Goal: Task Accomplishment & Management: Use online tool/utility

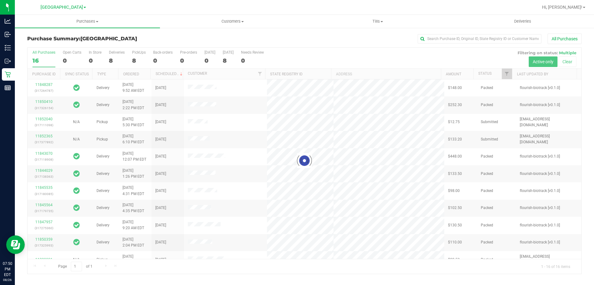
click at [136, 62] on div at bounding box center [305, 161] width 554 height 226
click at [138, 59] on div at bounding box center [305, 161] width 554 height 226
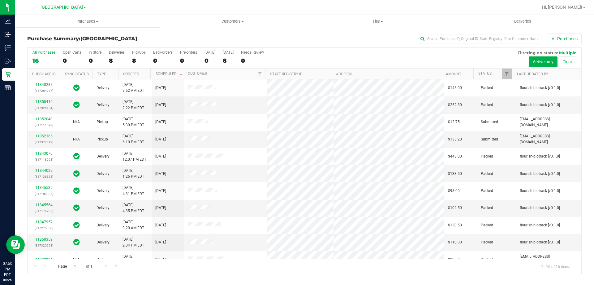
click at [138, 59] on div "8" at bounding box center [139, 60] width 14 height 7
click at [0, 0] on input "PickUps 8" at bounding box center [0, 0] width 0 height 0
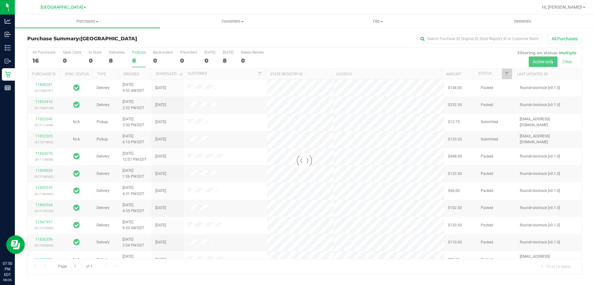
click at [138, 43] on div "Purchase Summary: North Port WC All Purchases" at bounding box center [304, 40] width 555 height 14
click at [147, 36] on h3 "Purchase Summary: North Port WC" at bounding box center [119, 39] width 185 height 6
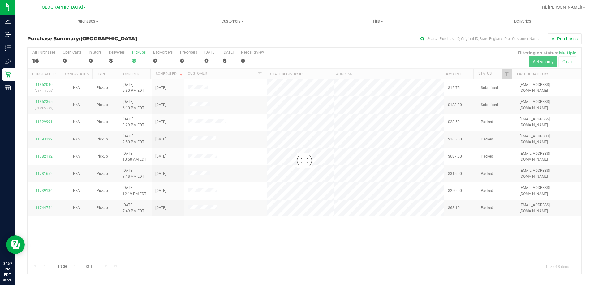
click at [113, 60] on div at bounding box center [305, 161] width 554 height 226
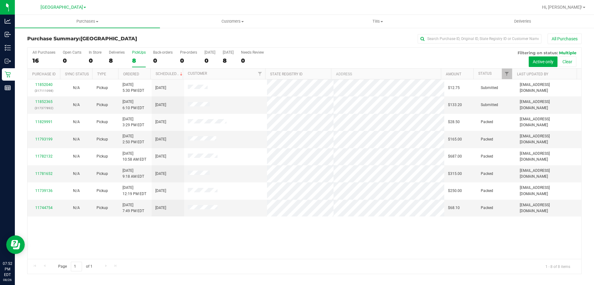
click at [113, 60] on div "8" at bounding box center [117, 60] width 16 height 7
click at [0, 0] on input "Deliveries 8" at bounding box center [0, 0] width 0 height 0
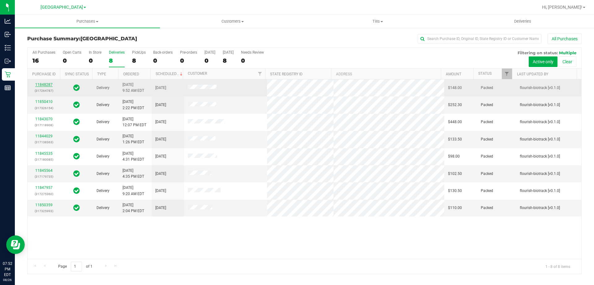
click at [44, 84] on link "11848287" at bounding box center [43, 84] width 17 height 4
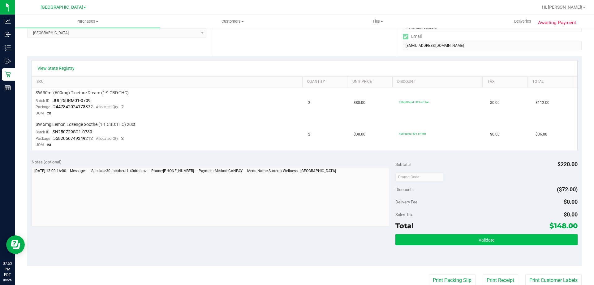
scroll to position [124, 0]
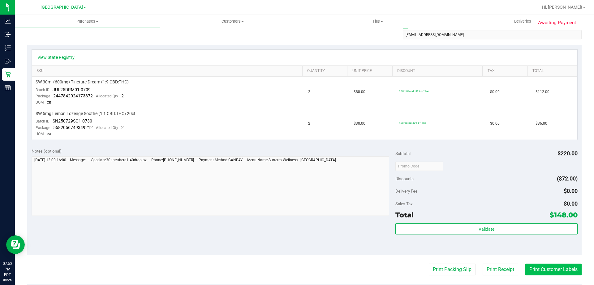
click at [533, 270] on button "Print Customer Labels" at bounding box center [554, 269] width 56 height 12
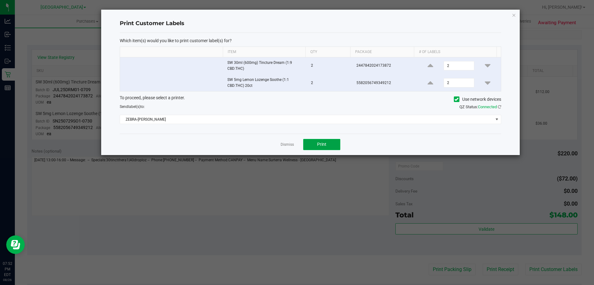
click at [325, 144] on span "Print" at bounding box center [321, 144] width 9 height 5
click at [286, 144] on link "Dismiss" at bounding box center [287, 144] width 13 height 5
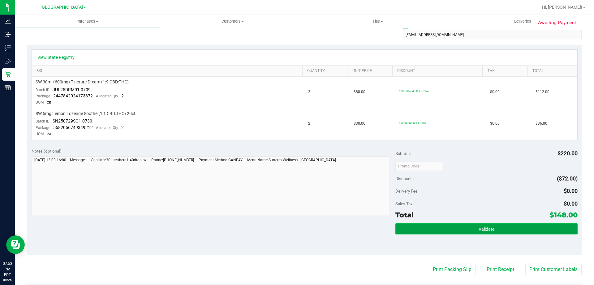
click at [468, 227] on button "Validate" at bounding box center [487, 228] width 182 height 11
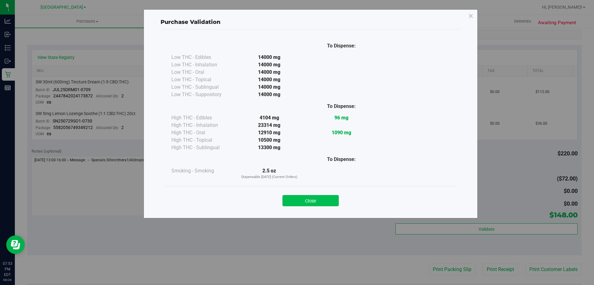
click at [308, 199] on button "Close" at bounding box center [311, 200] width 56 height 11
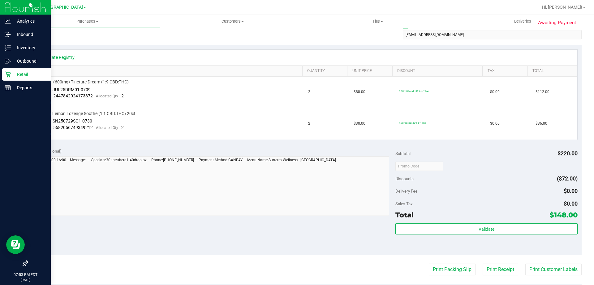
click at [15, 77] on p "Retail" at bounding box center [29, 74] width 37 height 7
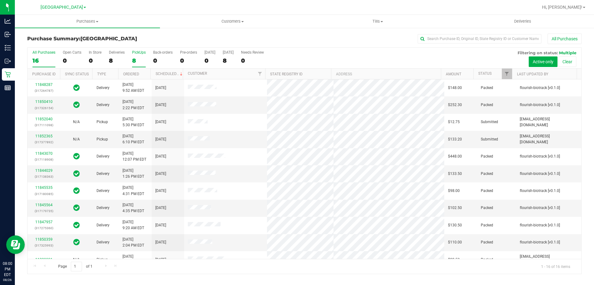
click at [141, 58] on div "8" at bounding box center [139, 60] width 14 height 7
click at [0, 0] on input "PickUps 8" at bounding box center [0, 0] width 0 height 0
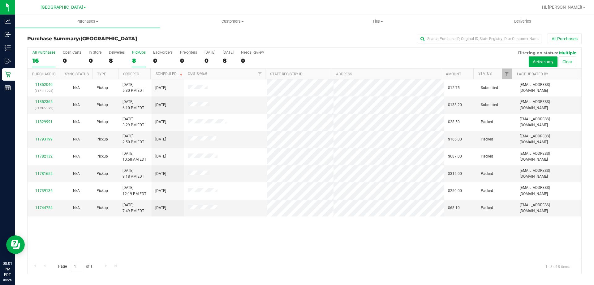
click at [44, 61] on div "16" at bounding box center [44, 60] width 23 height 7
click at [0, 0] on input "All Purchases 16" at bounding box center [0, 0] width 0 height 0
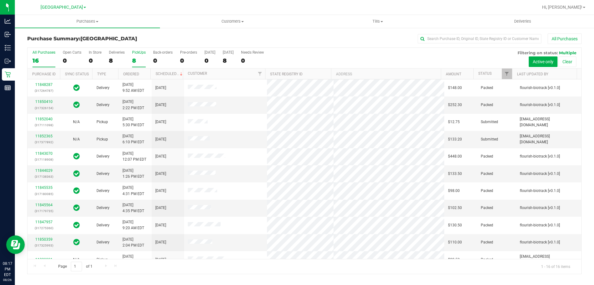
click at [132, 52] on div "PickUps" at bounding box center [139, 52] width 14 height 4
click at [0, 0] on input "PickUps 8" at bounding box center [0, 0] width 0 height 0
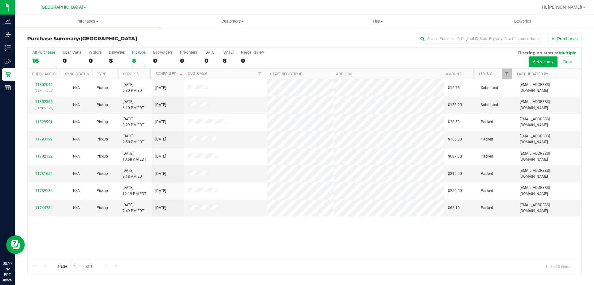
click at [44, 54] on div "All Purchases" at bounding box center [44, 52] width 23 height 4
click at [0, 0] on input "All Purchases 16" at bounding box center [0, 0] width 0 height 0
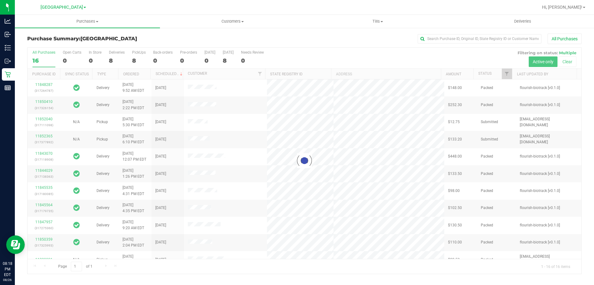
click at [142, 59] on div at bounding box center [305, 161] width 554 height 226
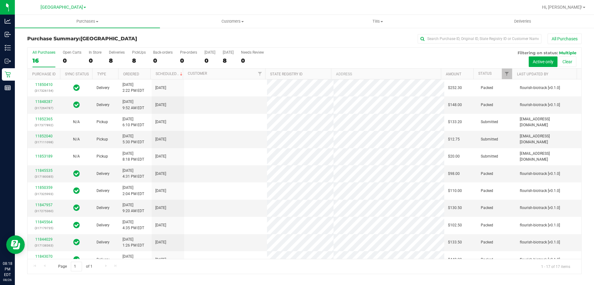
click at [142, 59] on div "8" at bounding box center [139, 60] width 14 height 7
click at [0, 0] on input "PickUps 8" at bounding box center [0, 0] width 0 height 0
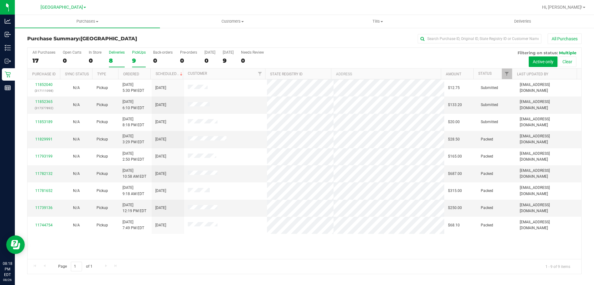
click at [112, 59] on div "8" at bounding box center [117, 60] width 16 height 7
click at [0, 0] on input "Deliveries 8" at bounding box center [0, 0] width 0 height 0
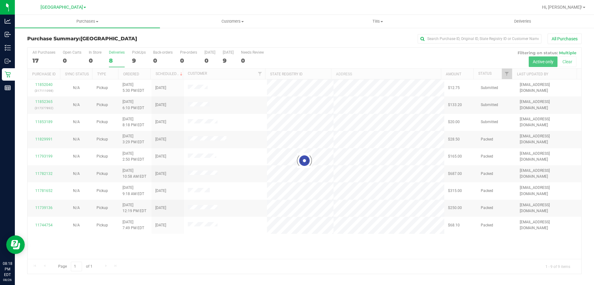
click at [135, 59] on div at bounding box center [305, 161] width 554 height 226
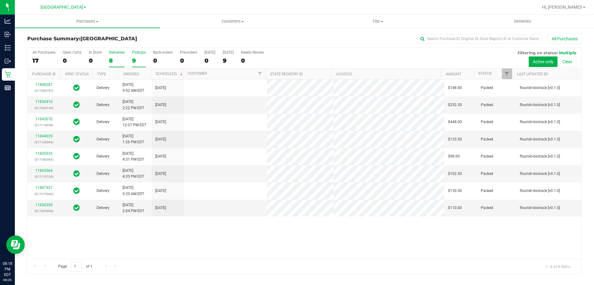
click at [132, 65] on label "PickUps 9" at bounding box center [139, 58] width 14 height 17
click at [0, 0] on input "PickUps 9" at bounding box center [0, 0] width 0 height 0
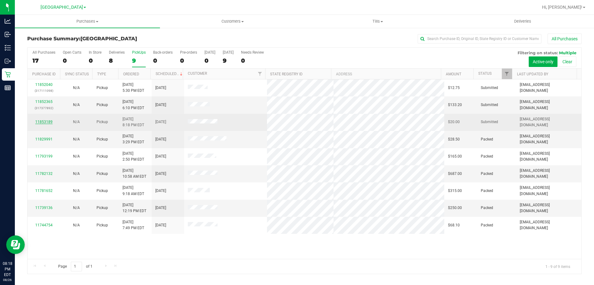
click at [48, 122] on link "11853189" at bounding box center [43, 122] width 17 height 4
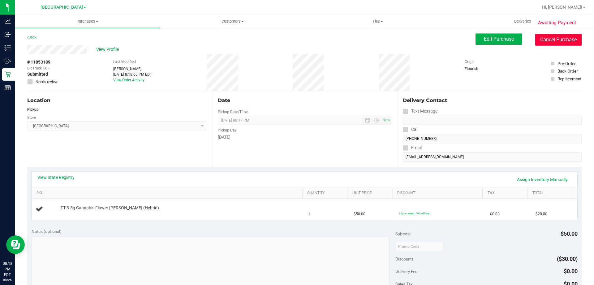
click at [536, 42] on button "Cancel Purchase" at bounding box center [559, 40] width 46 height 12
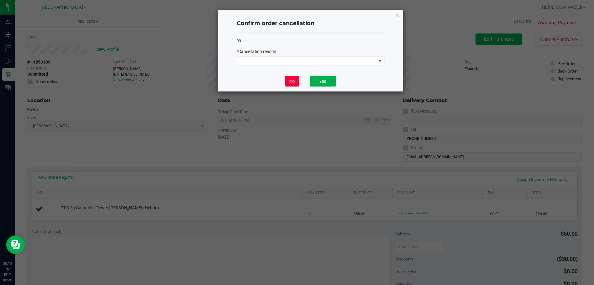
click at [286, 80] on button "No" at bounding box center [292, 81] width 14 height 11
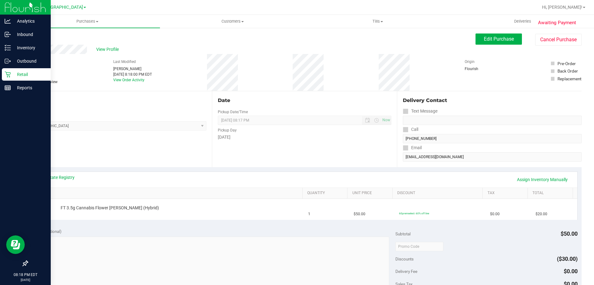
click at [7, 72] on icon at bounding box center [8, 75] width 6 height 6
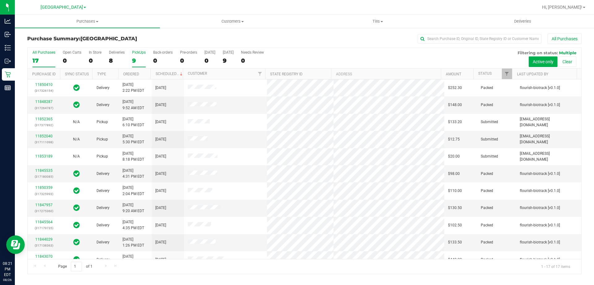
click at [133, 62] on div "9" at bounding box center [139, 60] width 14 height 7
click at [0, 0] on input "PickUps 9" at bounding box center [0, 0] width 0 height 0
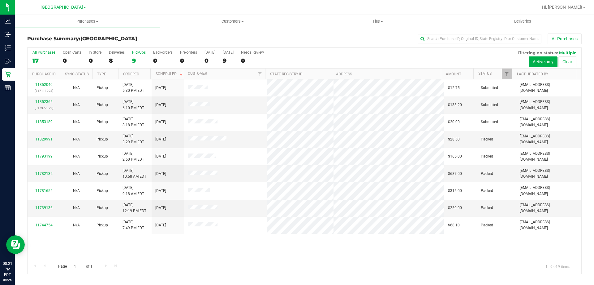
click at [48, 65] on label "All Purchases 17" at bounding box center [44, 58] width 23 height 17
click at [0, 0] on input "All Purchases 17" at bounding box center [0, 0] width 0 height 0
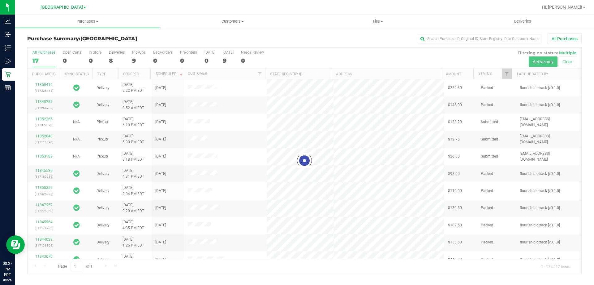
click at [138, 63] on div at bounding box center [305, 161] width 554 height 226
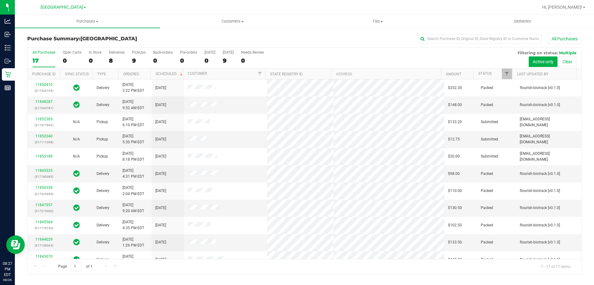
click at [138, 63] on div "9" at bounding box center [139, 60] width 14 height 7
click at [0, 0] on input "PickUps 9" at bounding box center [0, 0] width 0 height 0
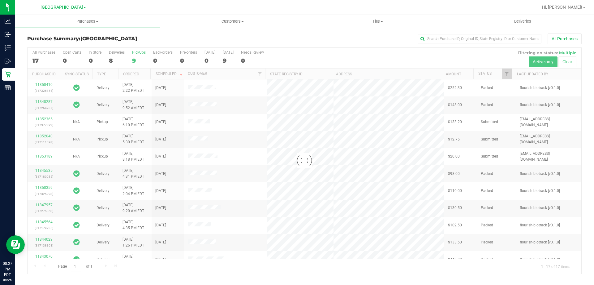
click at [133, 44] on div "Purchase Summary: North Port WC All Purchases" at bounding box center [304, 40] width 555 height 14
click at [41, 63] on div "17" at bounding box center [44, 60] width 23 height 7
click at [0, 0] on input "All Purchases 17" at bounding box center [0, 0] width 0 height 0
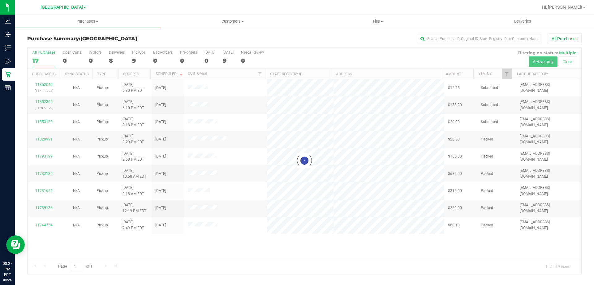
click at [45, 64] on div at bounding box center [305, 161] width 554 height 226
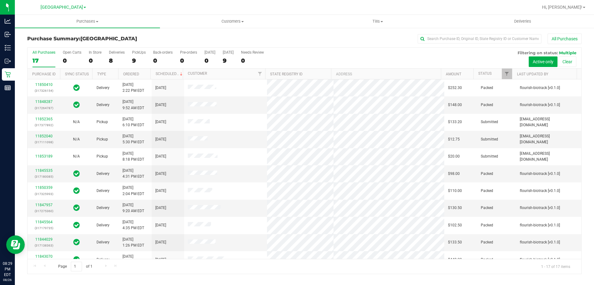
click at [151, 43] on div "Purchase Summary: North Port WC All Purchases" at bounding box center [304, 40] width 555 height 14
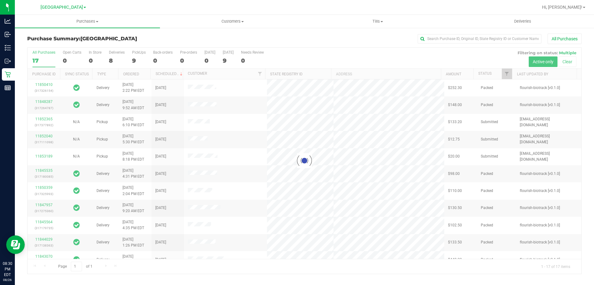
click at [137, 59] on div at bounding box center [305, 161] width 554 height 226
click at [137, 63] on div at bounding box center [305, 161] width 554 height 226
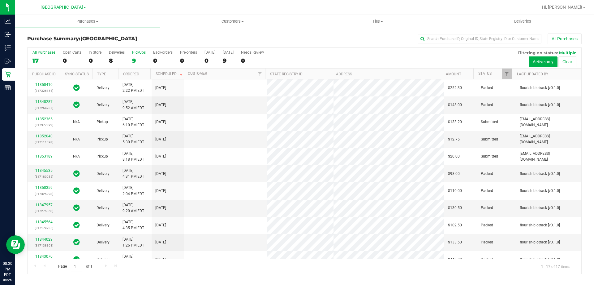
click at [136, 59] on div "9" at bounding box center [139, 60] width 14 height 7
click at [0, 0] on input "PickUps 9" at bounding box center [0, 0] width 0 height 0
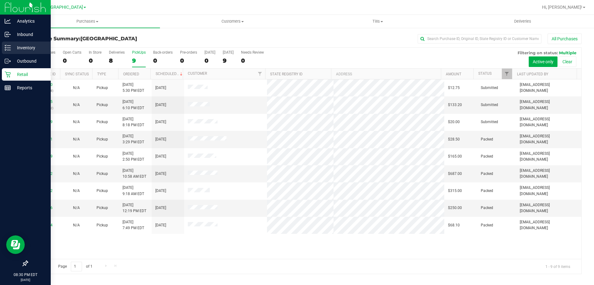
click at [12, 46] on p "Inventory" at bounding box center [29, 47] width 37 height 7
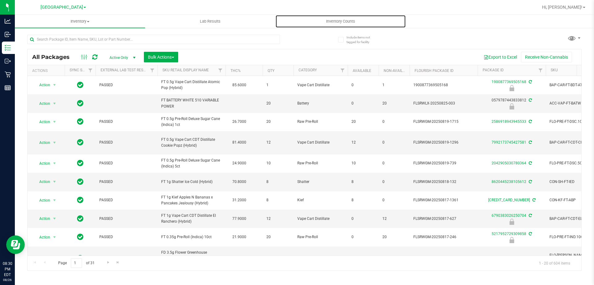
click at [341, 21] on span "Inventory Counts" at bounding box center [341, 22] width 46 height 6
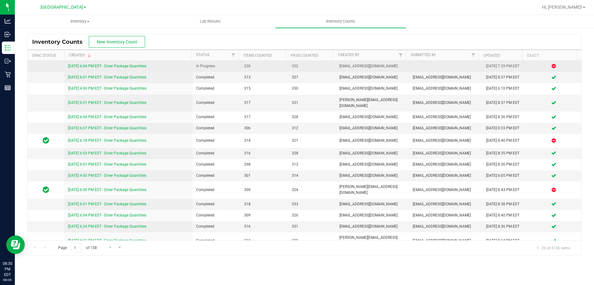
click at [100, 66] on link "8/26/25 6:04 PM EDT - Enter Package Quantities" at bounding box center [107, 66] width 78 height 4
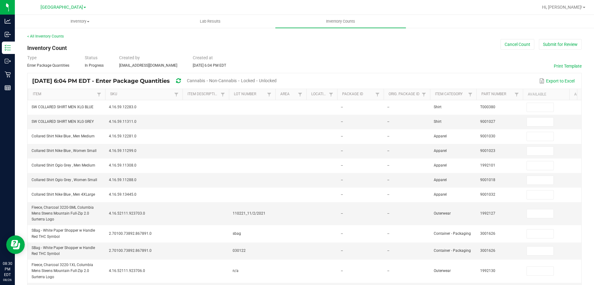
click at [277, 82] on span "Unlocked" at bounding box center [268, 80] width 18 height 5
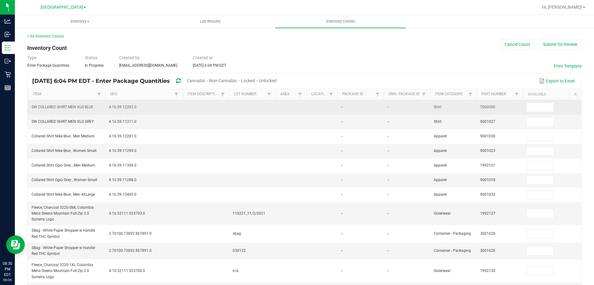
type input "2"
type input "3"
type input "11"
type input "6"
type input "1"
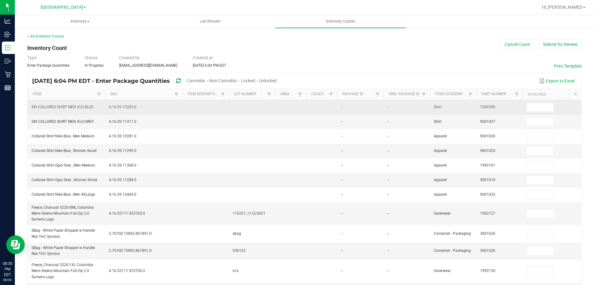
type input "28"
type input "19"
type input "3"
type input "1"
type input "12"
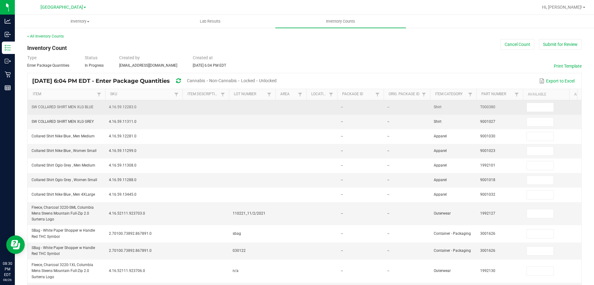
type input "2"
type input "5"
type input "3"
type input "18"
type input "30"
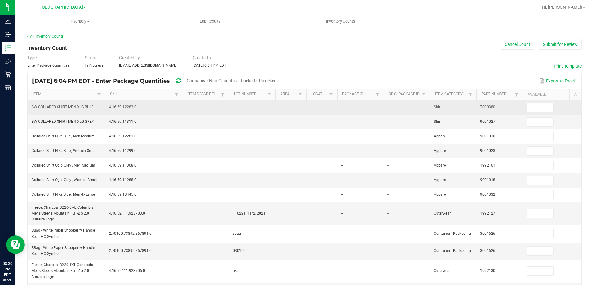
type input "1"
type input "4"
type input "11"
type input "2"
type input "18"
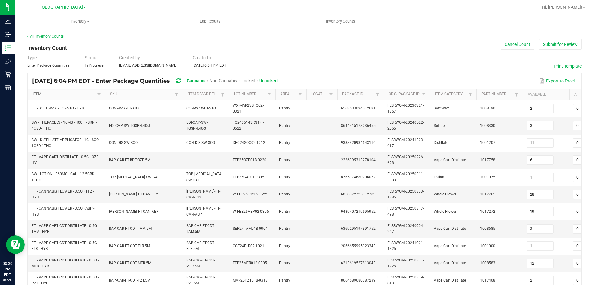
click at [56, 93] on link "Item" at bounding box center [64, 94] width 62 height 5
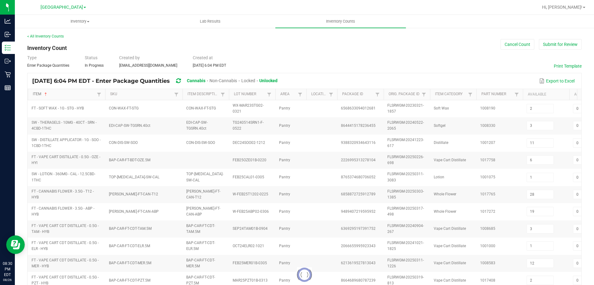
type input "5"
type input "2"
type input "7"
type input "15"
type input "18"
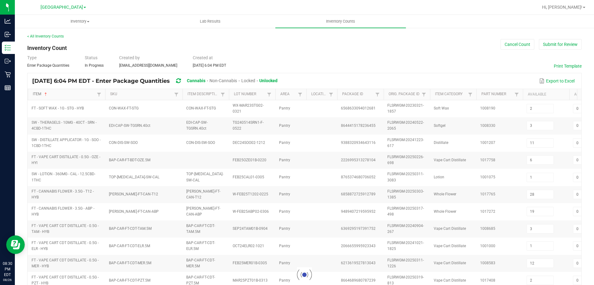
type input "0"
type input "3"
type input "15"
type input "16"
type input "2"
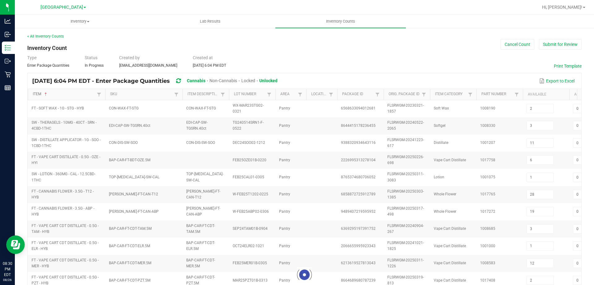
type input "20"
type input "19"
type input "12"
type input "4"
type input "0"
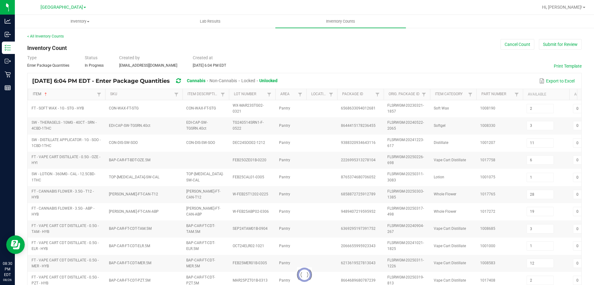
type input "12"
type input "0"
type input "1"
type input "2"
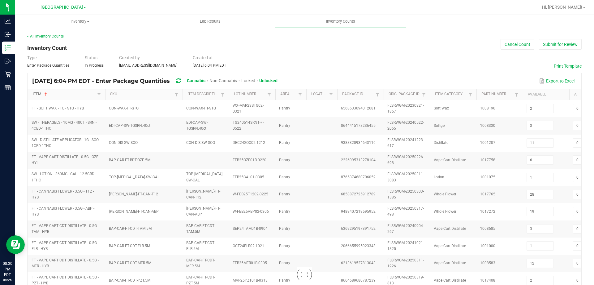
type input "1"
type input "2"
type input "1"
type input "9"
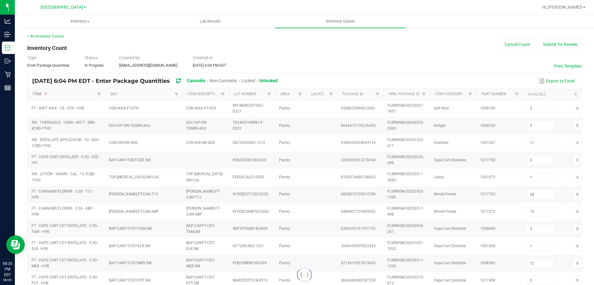
type input "7"
type input "2"
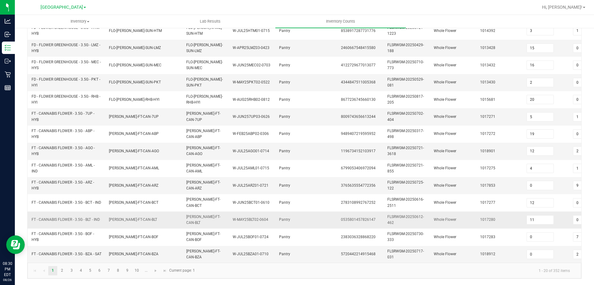
scroll to position [185, 0]
click at [164, 272] on span "Go to the last page" at bounding box center [165, 270] width 5 height 5
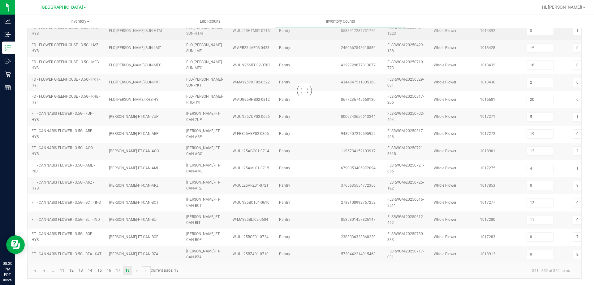
type input "18"
type input "30"
type input "2"
type input "11"
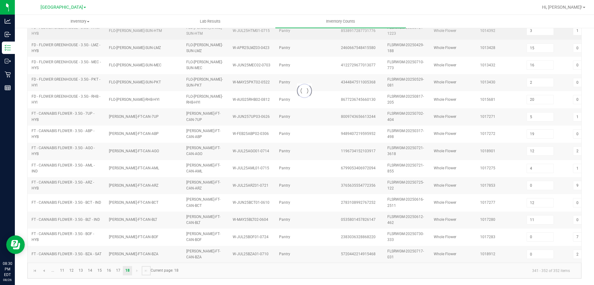
type input "39"
type input "22"
type input "35"
type input "4"
type input "26"
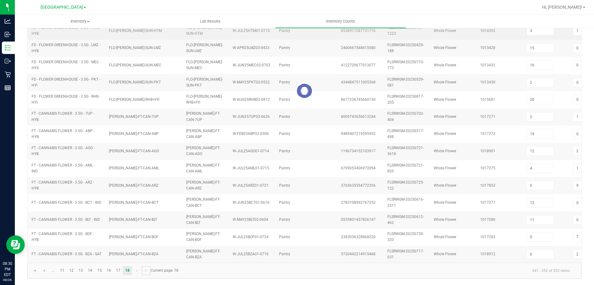
type input "4"
type input "18"
type input "0"
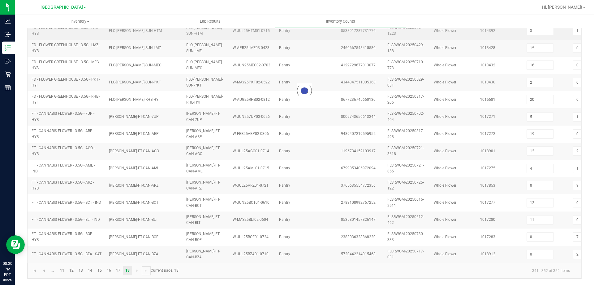
type input "0"
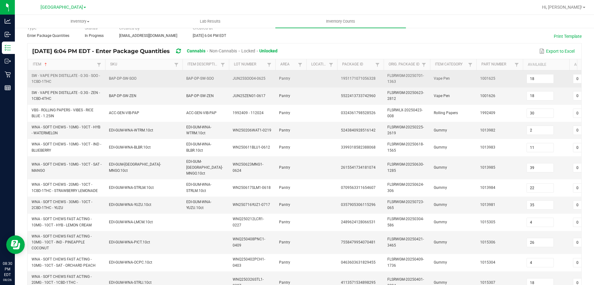
scroll to position [0, 0]
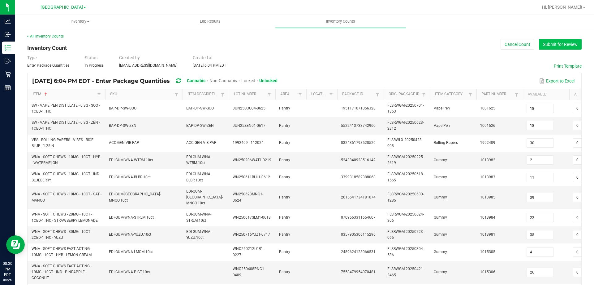
click at [565, 44] on button "Submit for Review" at bounding box center [560, 44] width 43 height 11
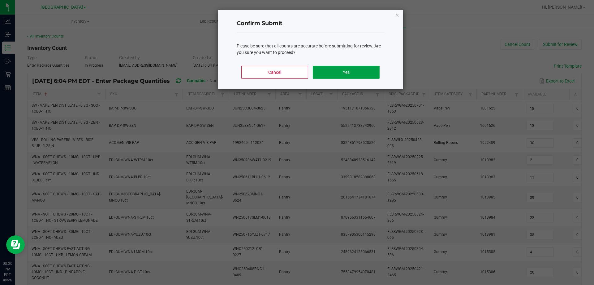
click at [320, 73] on button "Yes" at bounding box center [346, 72] width 67 height 13
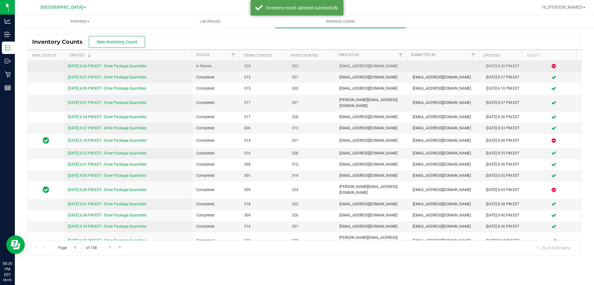
click at [96, 64] on link "8/26/25 6:04 PM EDT - Enter Package Quantities" at bounding box center [107, 66] width 78 height 4
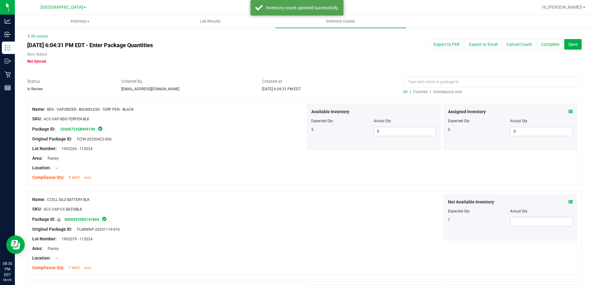
click at [438, 95] on div at bounding box center [304, 97] width 555 height 6
click at [440, 91] on span "Discrepancy only" at bounding box center [448, 91] width 28 height 4
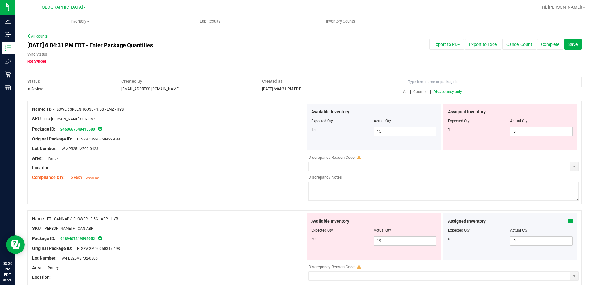
click at [569, 111] on icon at bounding box center [571, 111] width 4 height 4
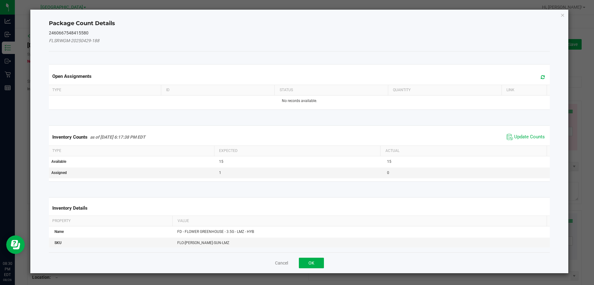
click at [525, 140] on span "Update Counts" at bounding box center [526, 136] width 41 height 9
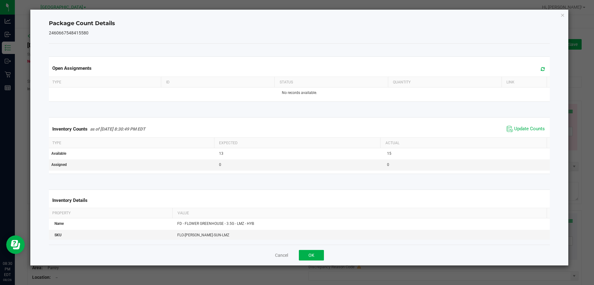
click at [309, 262] on div "Cancel OK" at bounding box center [300, 254] width 502 height 21
click at [317, 256] on button "OK" at bounding box center [311, 255] width 25 height 11
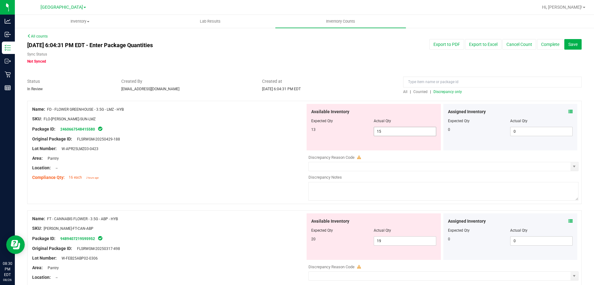
drag, startPoint x: 363, startPoint y: 129, endPoint x: 350, endPoint y: 131, distance: 13.4
click at [350, 131] on div "13 15 15" at bounding box center [373, 131] width 125 height 9
type input "1"
type input "13"
click at [220, 161] on div "Area: Pantry" at bounding box center [168, 158] width 273 height 7
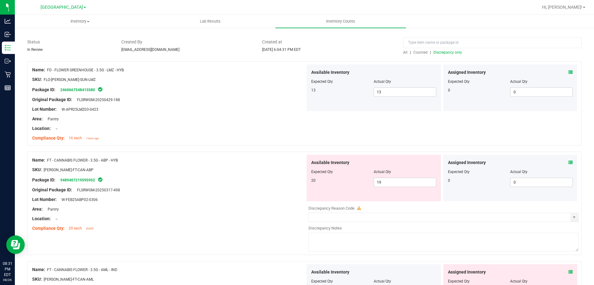
scroll to position [62, 0]
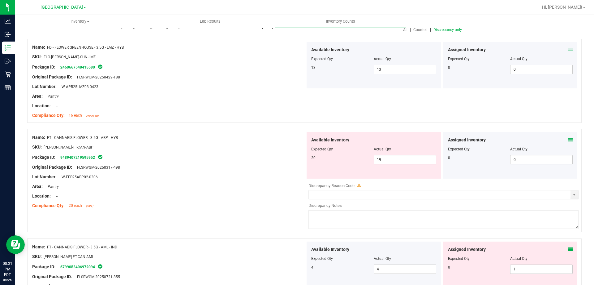
click at [569, 139] on icon at bounding box center [571, 139] width 4 height 4
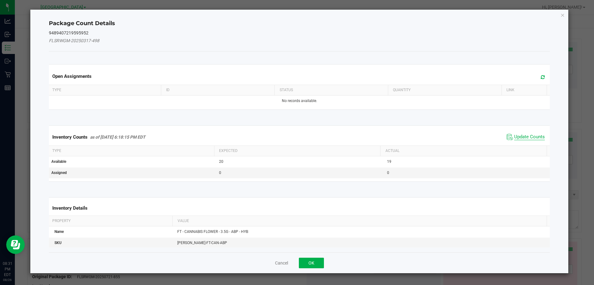
click at [530, 134] on span "Update Counts" at bounding box center [530, 137] width 31 height 6
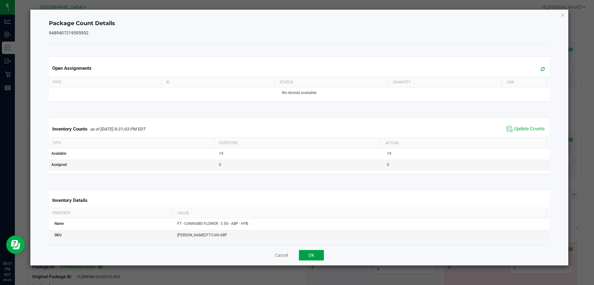
click at [314, 256] on button "OK" at bounding box center [311, 255] width 25 height 11
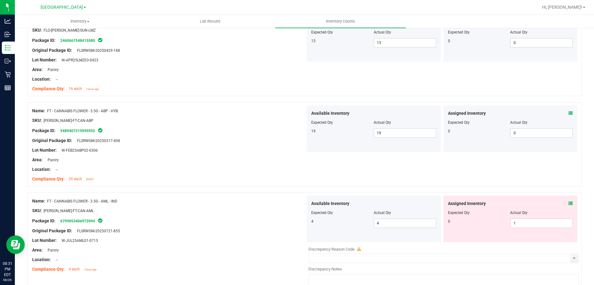
scroll to position [124, 0]
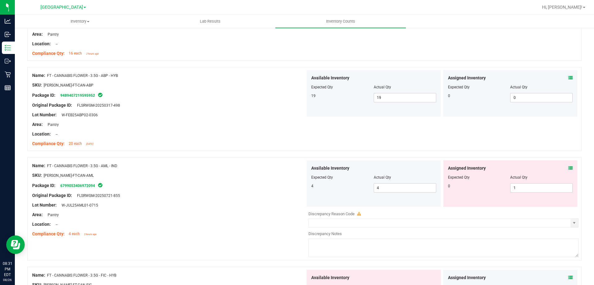
click at [569, 166] on icon at bounding box center [571, 168] width 4 height 4
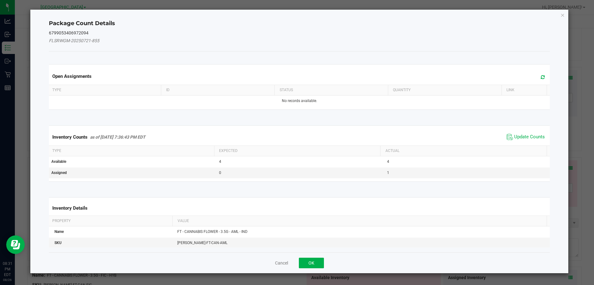
click at [531, 141] on span "Update Counts" at bounding box center [526, 136] width 41 height 9
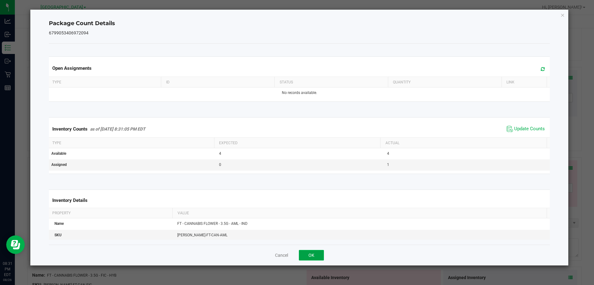
click at [308, 252] on button "OK" at bounding box center [311, 255] width 25 height 11
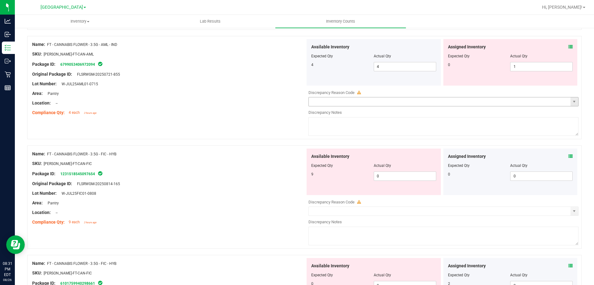
scroll to position [248, 0]
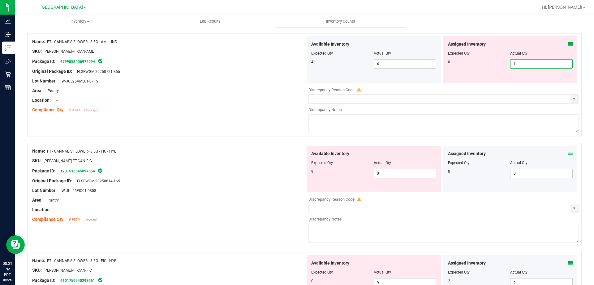
drag, startPoint x: 526, startPoint y: 66, endPoint x: 301, endPoint y: 101, distance: 228.2
click at [466, 78] on div "Assigned Inventory Expected Qty Actual Qty 0 1 1" at bounding box center [511, 59] width 134 height 46
type input "0"
click at [253, 107] on div "Compliance Qty: 4 each 2 hours ago" at bounding box center [168, 110] width 273 height 7
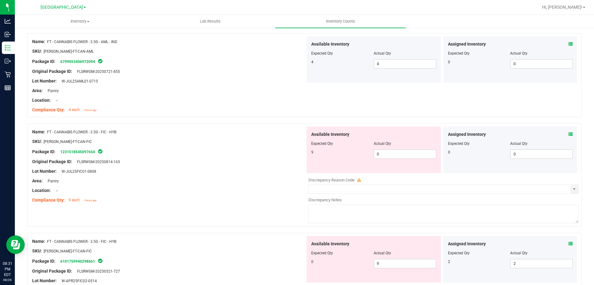
scroll to position [279, 0]
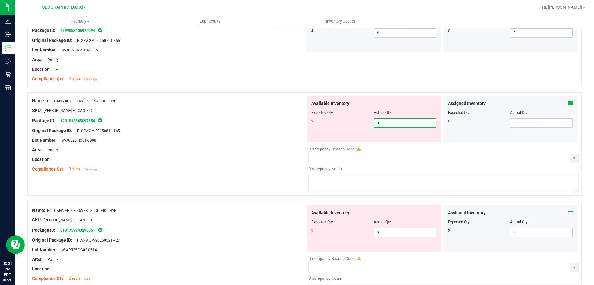
drag, startPoint x: 379, startPoint y: 124, endPoint x: 242, endPoint y: 124, distance: 137.5
click at [350, 124] on div "9 0 0" at bounding box center [373, 122] width 125 height 9
type input "9"
click at [191, 133] on div "Original Package ID: FLSRWGM-20250814-165" at bounding box center [168, 130] width 273 height 7
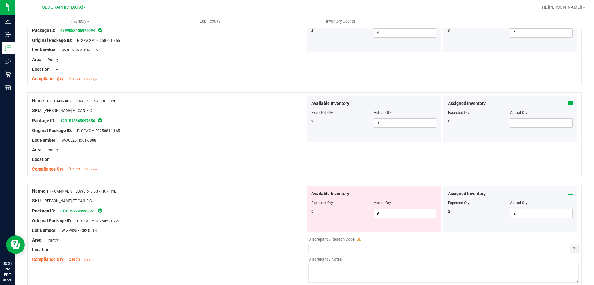
drag, startPoint x: 384, startPoint y: 214, endPoint x: 266, endPoint y: 187, distance: 120.8
click at [326, 208] on div "0 9 9" at bounding box center [373, 212] width 125 height 9
type input "0"
click at [255, 181] on div at bounding box center [304, 179] width 555 height 6
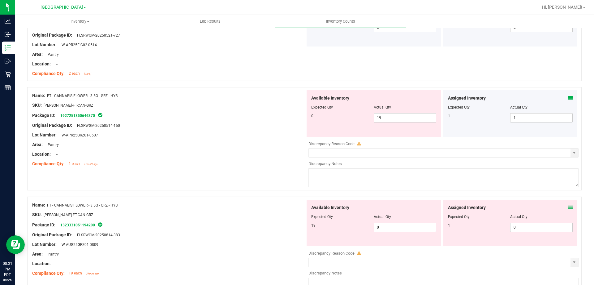
scroll to position [464, 0]
click at [569, 207] on icon at bounding box center [571, 207] width 4 height 4
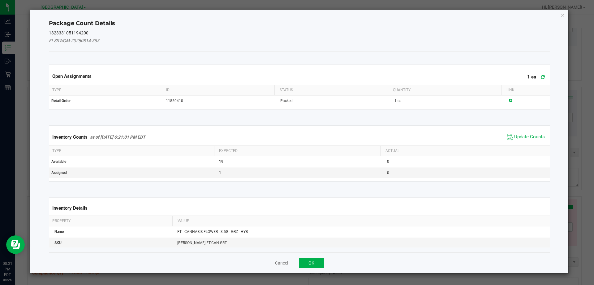
click at [530, 135] on span "Update Counts" at bounding box center [530, 137] width 31 height 6
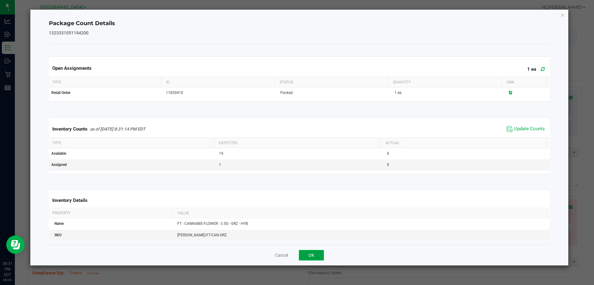
click at [308, 255] on button "OK" at bounding box center [311, 255] width 25 height 11
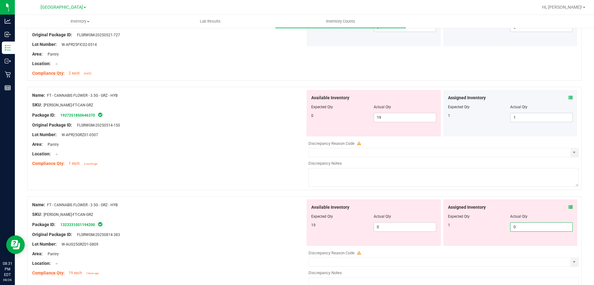
drag, startPoint x: 519, startPoint y: 226, endPoint x: 257, endPoint y: 208, distance: 263.2
click at [428, 226] on div "Available Inventory Expected Qty Actual Qty 19 0 0 0 0" at bounding box center [442, 222] width 273 height 46
type input "1"
click at [175, 186] on div "Name: FT - CANNABIS FLOWER - 3.5G - GRZ - HYB SKU: FLO-BUD-FT-CAN-GRZ Package I…" at bounding box center [304, 138] width 555 height 103
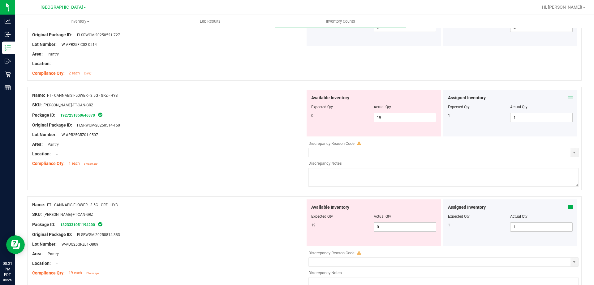
drag, startPoint x: 328, startPoint y: 119, endPoint x: 266, endPoint y: 118, distance: 62.2
click at [313, 119] on div "0 19 19" at bounding box center [373, 117] width 125 height 9
type input "0"
click at [261, 118] on div "Package ID: 1927251850646370" at bounding box center [168, 114] width 273 height 7
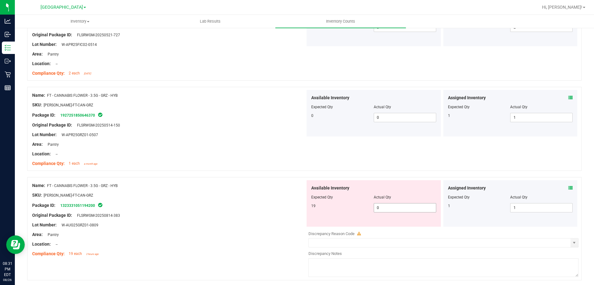
drag, startPoint x: 379, startPoint y: 209, endPoint x: 329, endPoint y: 202, distance: 50.9
click at [330, 203] on div "19 0 0" at bounding box center [373, 207] width 125 height 9
type input "1"
type input "19"
click at [261, 196] on div "SKU: FLO-BUD-FT-CAN-GRZ" at bounding box center [168, 195] width 273 height 7
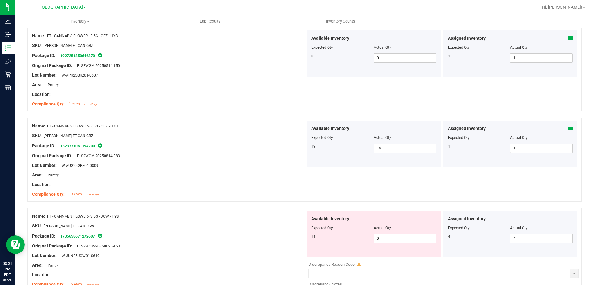
scroll to position [619, 0]
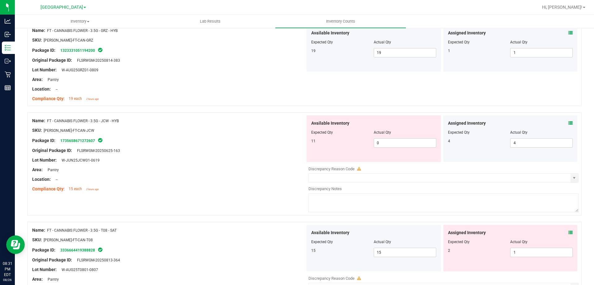
click at [569, 121] on span at bounding box center [571, 123] width 4 height 7
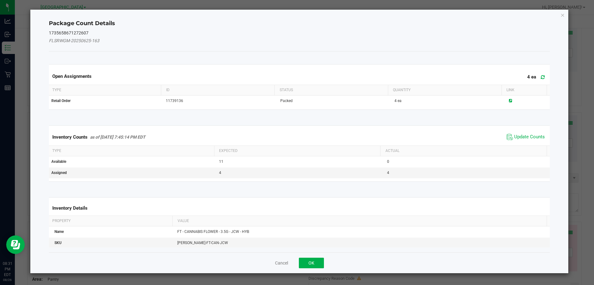
click at [529, 142] on div "Inventory Counts as of Aug 26, 2025 7:45:14 PM EDT Update Counts" at bounding box center [300, 136] width 504 height 17
click at [526, 137] on span "Update Counts" at bounding box center [530, 137] width 31 height 6
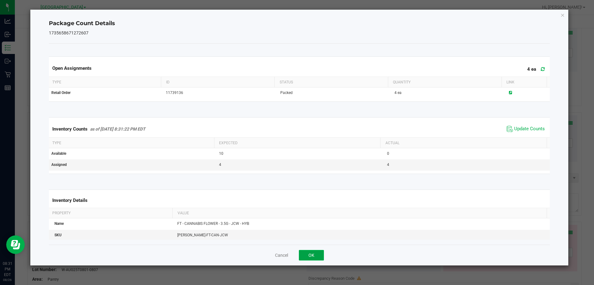
click at [309, 258] on button "OK" at bounding box center [311, 255] width 25 height 11
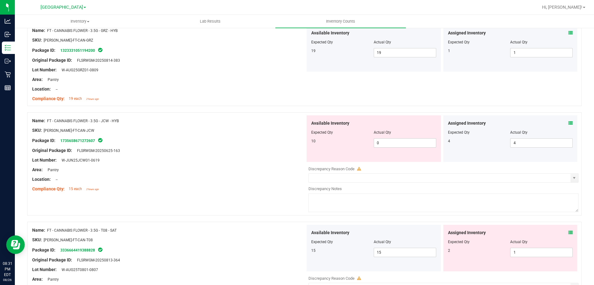
click at [569, 120] on span at bounding box center [571, 123] width 4 height 7
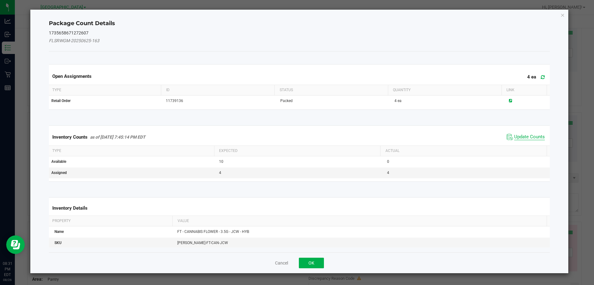
click at [530, 139] on span "Update Counts" at bounding box center [530, 137] width 31 height 6
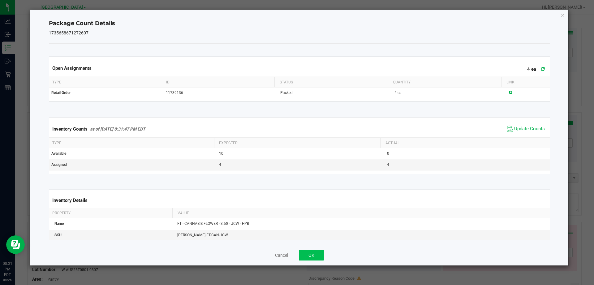
drag, startPoint x: 324, startPoint y: 254, endPoint x: 318, endPoint y: 254, distance: 6.5
click at [324, 254] on div "Cancel OK" at bounding box center [300, 254] width 502 height 21
click at [318, 254] on button "OK" at bounding box center [311, 255] width 25 height 11
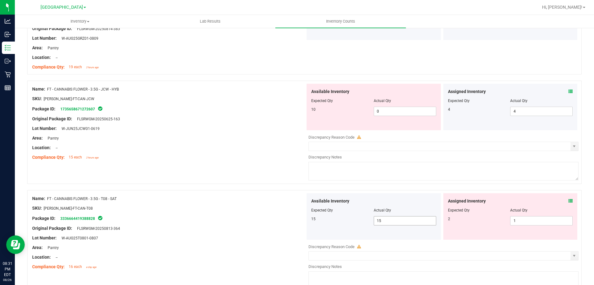
scroll to position [712, 0]
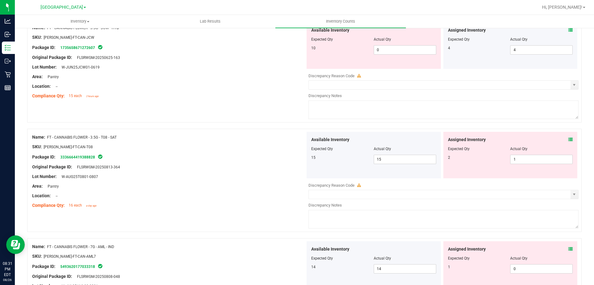
click at [569, 136] on span at bounding box center [571, 139] width 4 height 7
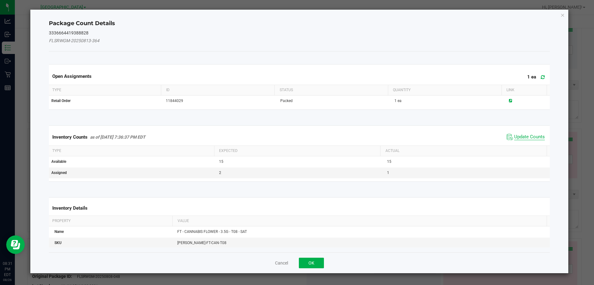
drag, startPoint x: 537, startPoint y: 138, endPoint x: 454, endPoint y: 164, distance: 86.4
click at [536, 138] on span "Update Counts" at bounding box center [530, 137] width 31 height 6
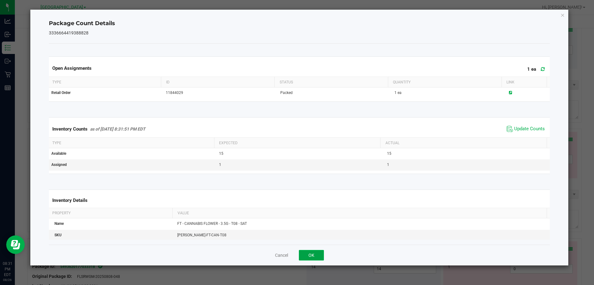
click at [307, 255] on button "OK" at bounding box center [311, 255] width 25 height 11
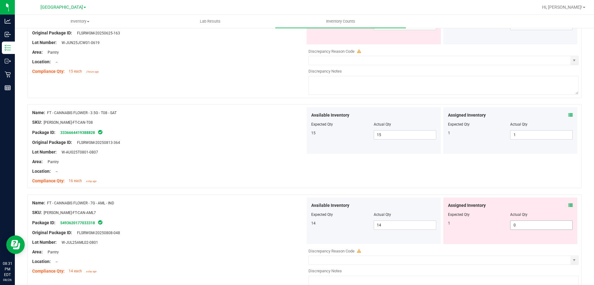
scroll to position [774, 0]
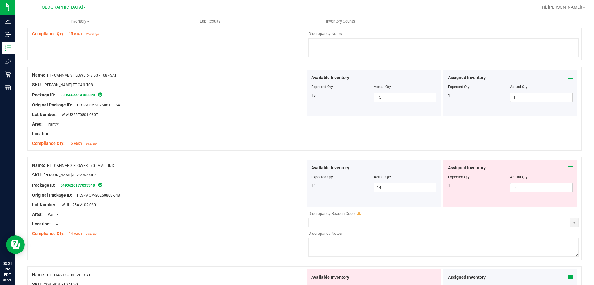
click at [564, 168] on div "Assigned Inventory" at bounding box center [510, 167] width 125 height 7
click at [568, 167] on div "Assigned Inventory Expected Qty Actual Qty 1 0 0" at bounding box center [511, 183] width 134 height 46
click at [569, 167] on icon at bounding box center [571, 167] width 4 height 4
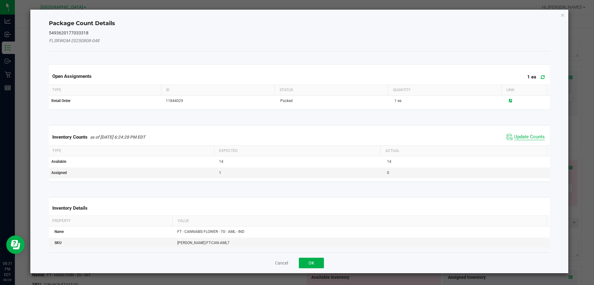
click at [520, 135] on span "Update Counts" at bounding box center [530, 137] width 31 height 6
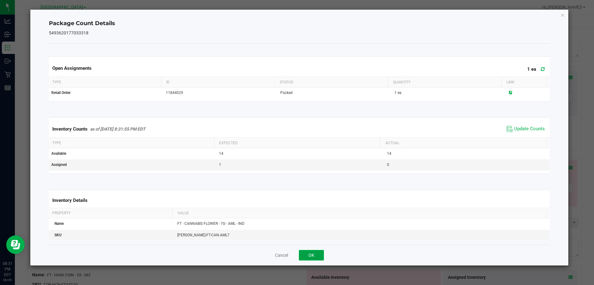
click at [312, 251] on button "OK" at bounding box center [311, 255] width 25 height 11
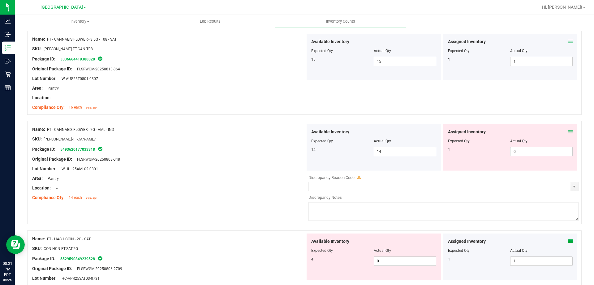
scroll to position [867, 0]
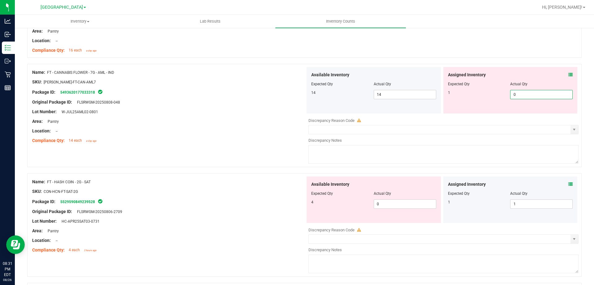
drag, startPoint x: 520, startPoint y: 96, endPoint x: 427, endPoint y: 109, distance: 94.1
click at [451, 106] on div "Assigned Inventory Expected Qty Actual Qty 1 0 0" at bounding box center [511, 90] width 134 height 46
type input "1"
click at [285, 134] on div at bounding box center [168, 135] width 273 height 3
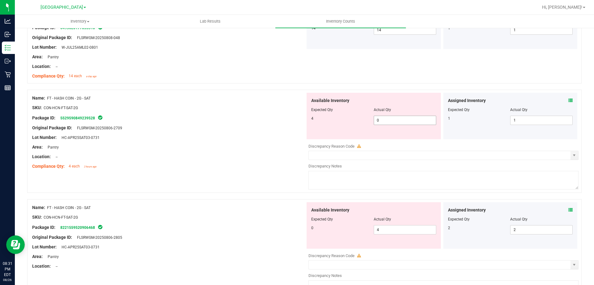
scroll to position [929, 0]
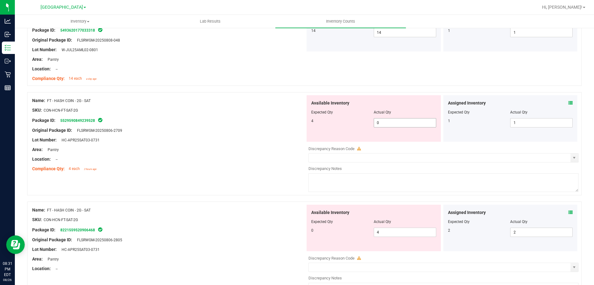
drag, startPoint x: 405, startPoint y: 120, endPoint x: 326, endPoint y: 126, distance: 79.2
click at [329, 126] on div "4 0 0" at bounding box center [373, 122] width 125 height 9
type input "4"
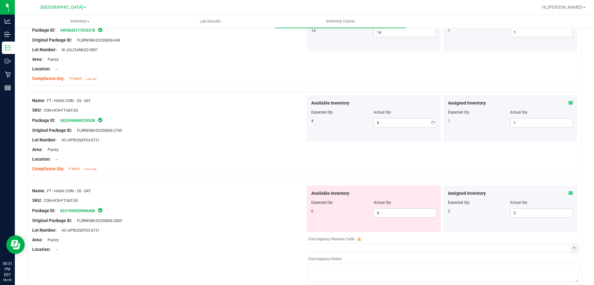
drag, startPoint x: 272, startPoint y: 127, endPoint x: 381, endPoint y: 169, distance: 116.8
click at [273, 128] on div "Original Package ID: FLSRWGM-20250806-2709" at bounding box center [168, 130] width 273 height 7
drag, startPoint x: 382, startPoint y: 214, endPoint x: 335, endPoint y: 202, distance: 48.7
click at [344, 208] on div "0 4 4" at bounding box center [373, 212] width 125 height 9
type input "0"
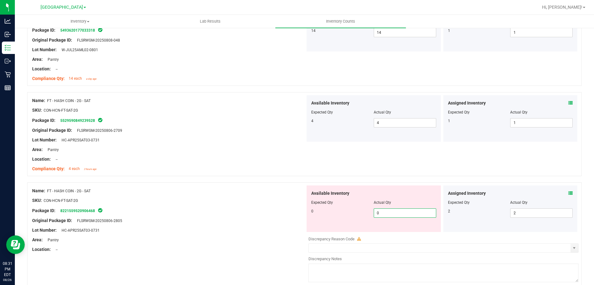
type input "0"
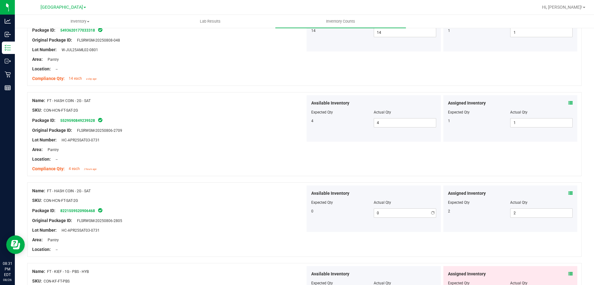
drag, startPoint x: 335, startPoint y: 202, endPoint x: 430, endPoint y: 163, distance: 102.1
click at [336, 201] on div "Expected Qty" at bounding box center [342, 202] width 63 height 6
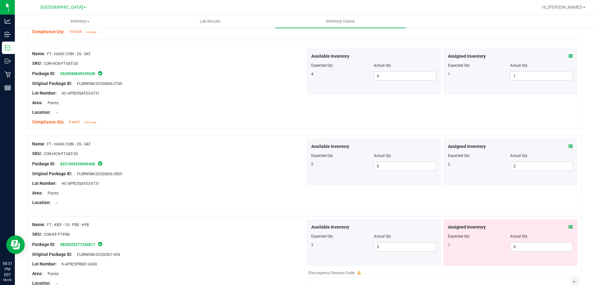
scroll to position [1053, 0]
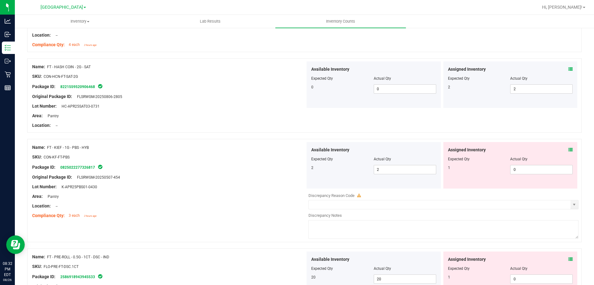
click at [569, 148] on icon at bounding box center [571, 149] width 4 height 4
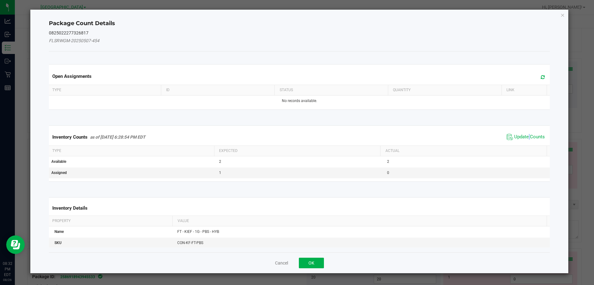
click at [525, 139] on span "Update Counts" at bounding box center [526, 136] width 41 height 9
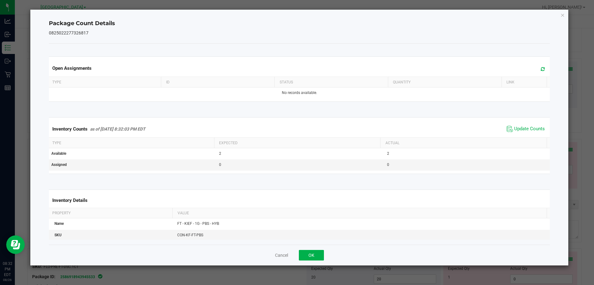
click at [303, 249] on div "Cancel OK" at bounding box center [300, 254] width 502 height 21
click at [311, 253] on button "OK" at bounding box center [311, 255] width 25 height 11
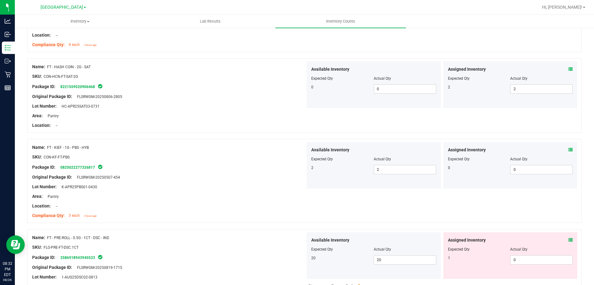
click at [268, 223] on div at bounding box center [304, 226] width 555 height 6
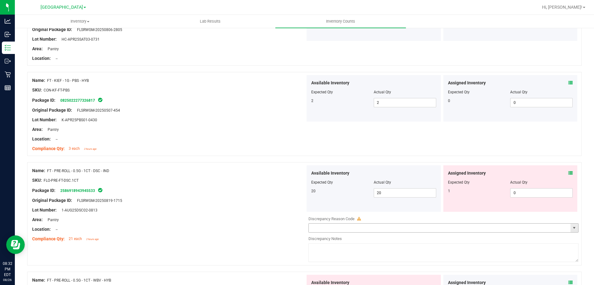
scroll to position [1177, 0]
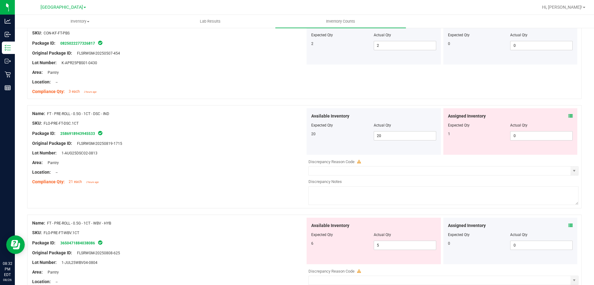
click at [569, 116] on icon at bounding box center [571, 116] width 4 height 4
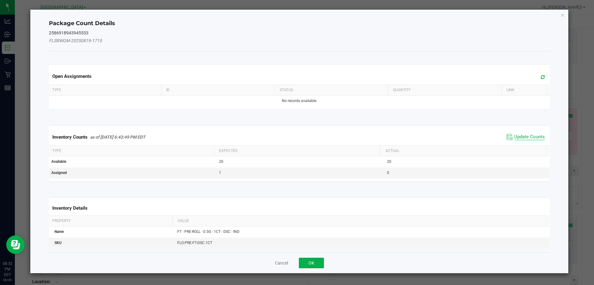
click at [531, 135] on span "Update Counts" at bounding box center [530, 137] width 31 height 6
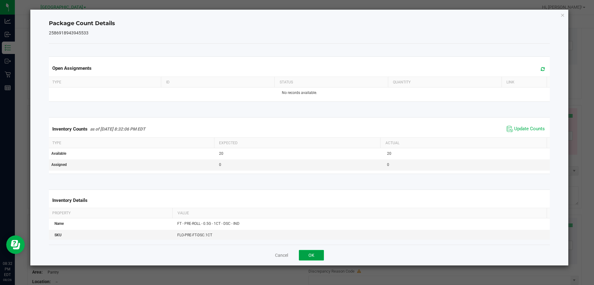
click at [308, 259] on button "OK" at bounding box center [311, 255] width 25 height 11
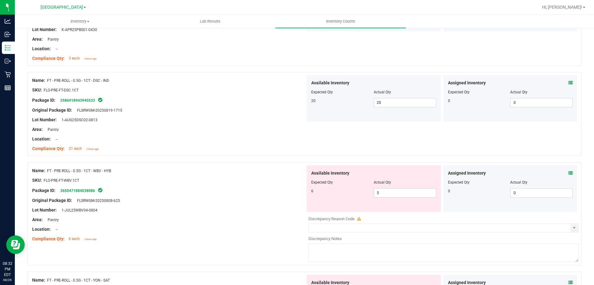
scroll to position [1239, 0]
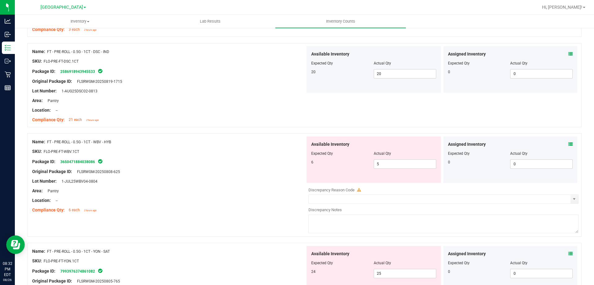
click at [569, 144] on icon at bounding box center [571, 144] width 4 height 4
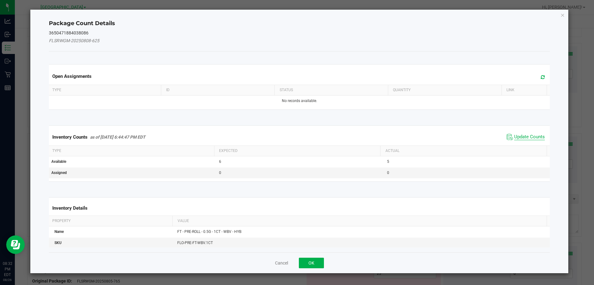
click at [518, 140] on span "Update Counts" at bounding box center [530, 137] width 31 height 6
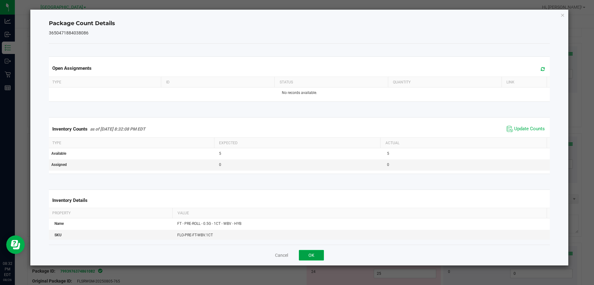
click at [306, 256] on button "OK" at bounding box center [311, 255] width 25 height 11
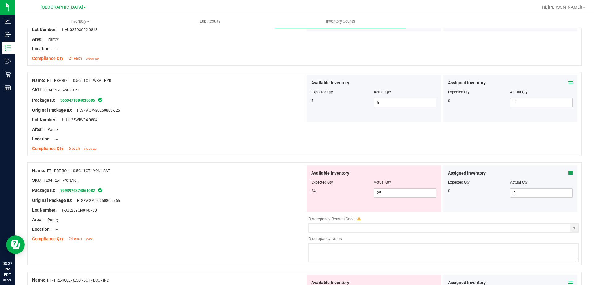
scroll to position [1300, 0]
click at [569, 174] on icon at bounding box center [571, 172] width 4 height 4
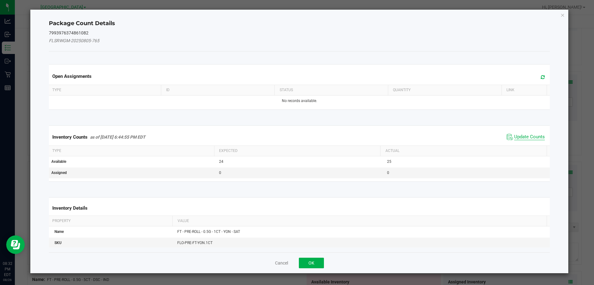
click at [527, 137] on span "Update Counts" at bounding box center [530, 137] width 31 height 6
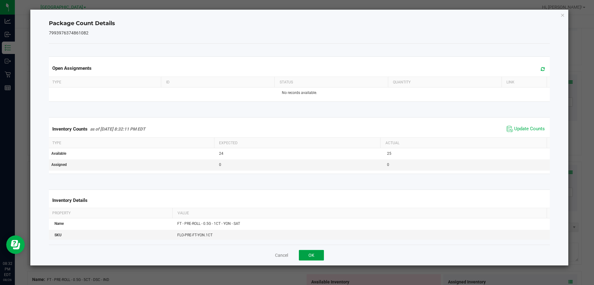
drag, startPoint x: 312, startPoint y: 255, endPoint x: 315, endPoint y: 244, distance: 11.0
click at [312, 254] on button "OK" at bounding box center [311, 255] width 25 height 11
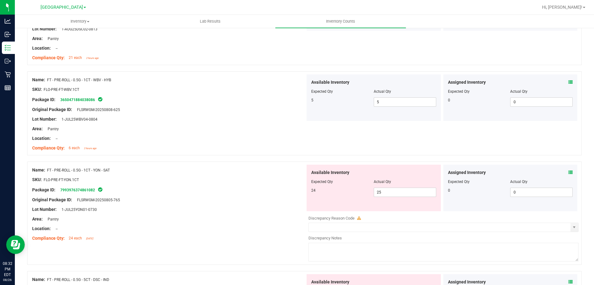
scroll to position [1331, 0]
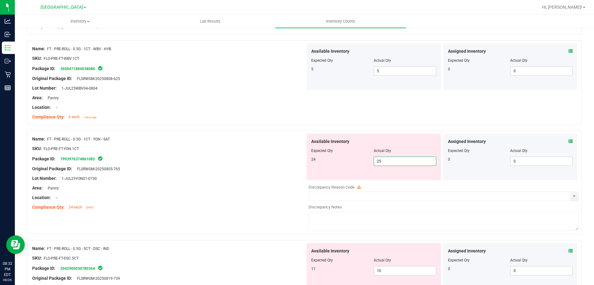
drag, startPoint x: 395, startPoint y: 161, endPoint x: 342, endPoint y: 163, distance: 53.3
click at [348, 163] on div "24 25 25" at bounding box center [373, 160] width 125 height 9
type input "2"
type input "24"
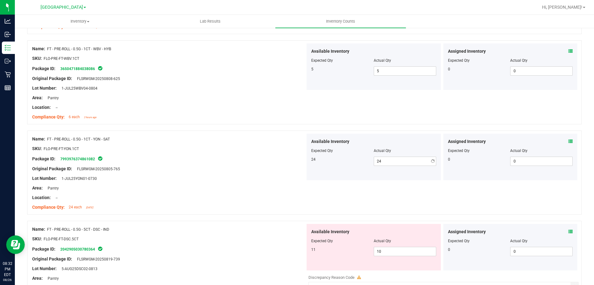
click at [272, 166] on div "Original Package ID: FLSRWGM-20250805-765" at bounding box center [168, 168] width 273 height 7
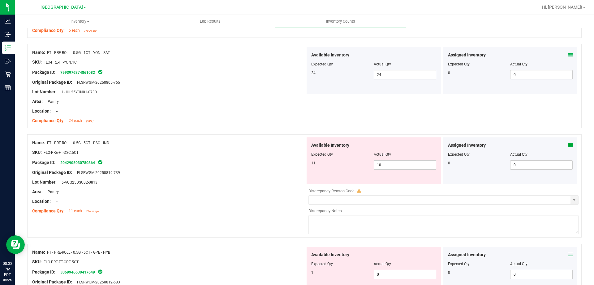
scroll to position [1424, 0]
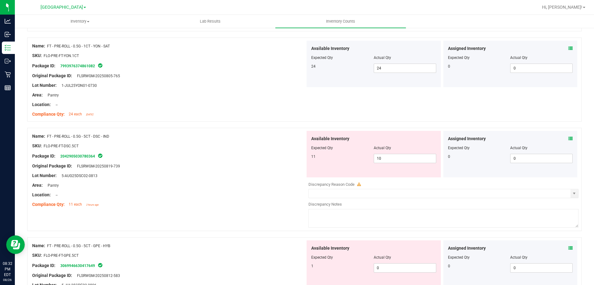
click at [569, 140] on icon at bounding box center [571, 138] width 4 height 4
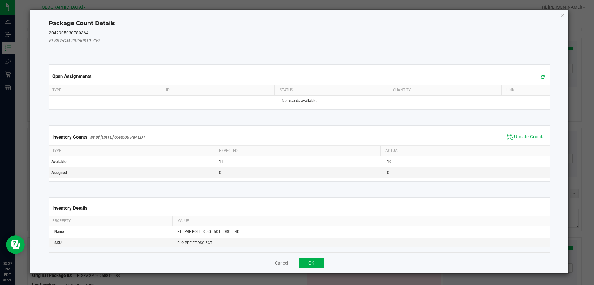
click at [526, 133] on span "Update Counts" at bounding box center [526, 136] width 41 height 9
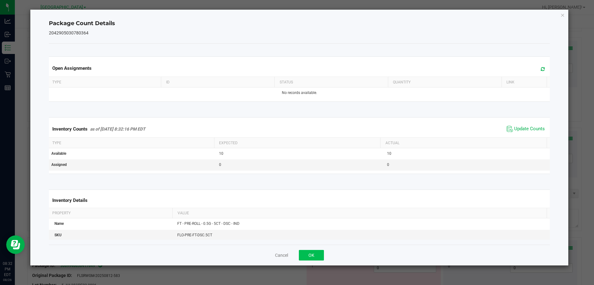
click at [307, 262] on div "Cancel OK" at bounding box center [300, 254] width 502 height 21
click at [307, 251] on button "OK" at bounding box center [311, 255] width 25 height 11
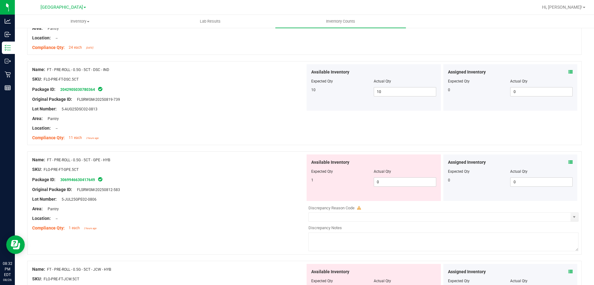
scroll to position [1548, 0]
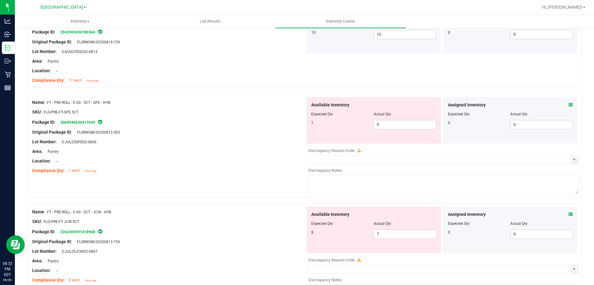
click at [568, 102] on div "Assigned Inventory Expected Qty Actual Qty 0 0 0" at bounding box center [511, 120] width 134 height 46
click at [569, 104] on icon at bounding box center [571, 104] width 4 height 4
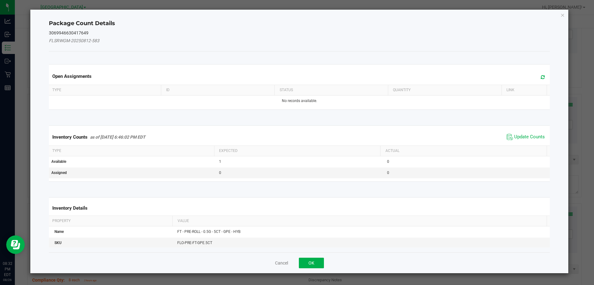
click at [529, 131] on div "Inventory Counts as of Aug 26, 2025 6:46:02 PM EDT Update Counts" at bounding box center [300, 136] width 504 height 17
click at [528, 135] on span "Update Counts" at bounding box center [530, 137] width 31 height 6
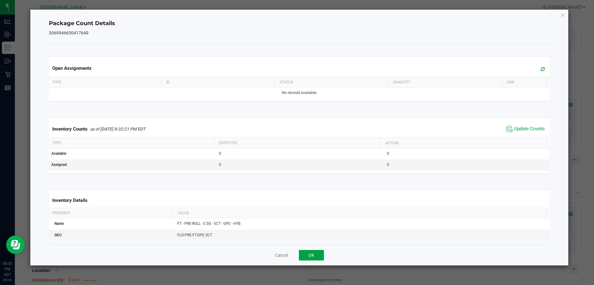
click at [311, 255] on button "OK" at bounding box center [311, 255] width 25 height 11
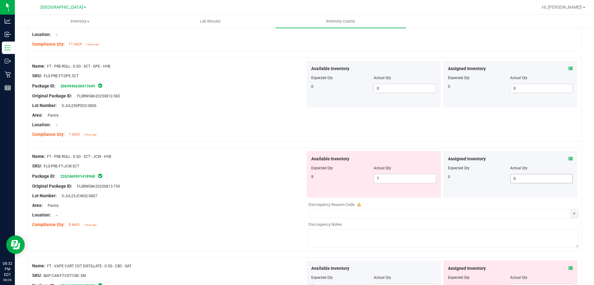
scroll to position [1641, 0]
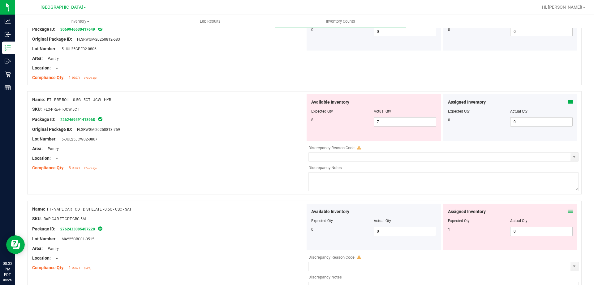
click at [569, 101] on icon at bounding box center [571, 102] width 4 height 4
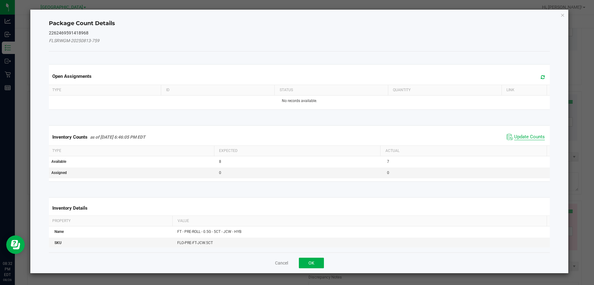
click at [527, 138] on span "Update Counts" at bounding box center [530, 137] width 31 height 6
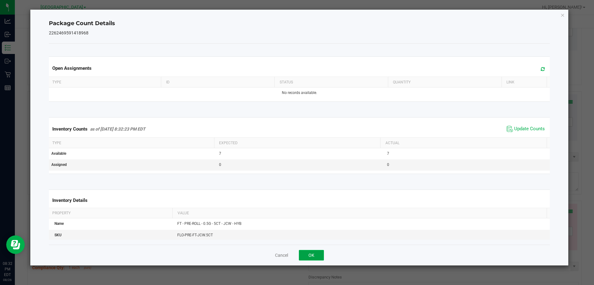
click at [307, 257] on button "OK" at bounding box center [311, 255] width 25 height 11
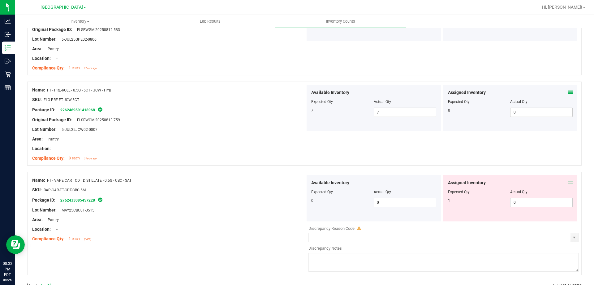
scroll to position [1668, 0]
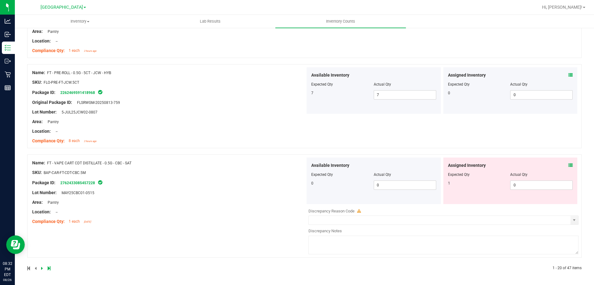
click at [569, 166] on icon at bounding box center [571, 165] width 4 height 4
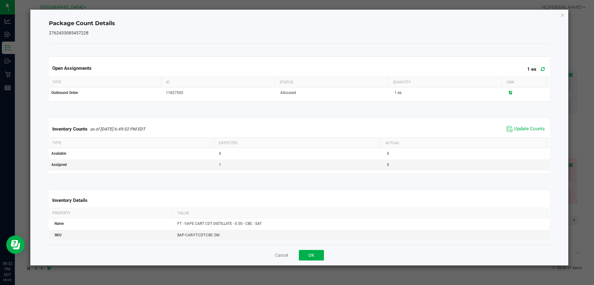
click at [518, 135] on div "Inventory Counts as of Aug 26, 2025 6:49:52 PM EDT Update Counts" at bounding box center [300, 128] width 504 height 17
click at [522, 129] on span "Update Counts" at bounding box center [530, 129] width 31 height 6
click at [318, 254] on button "OK" at bounding box center [311, 255] width 25 height 11
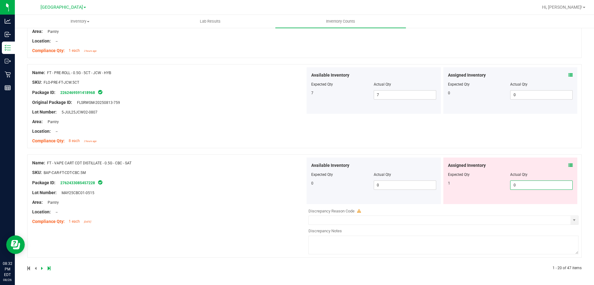
drag, startPoint x: 528, startPoint y: 186, endPoint x: 424, endPoint y: 191, distance: 104.5
click at [444, 191] on div "Assigned Inventory Expected Qty Actual Qty 1 0 0" at bounding box center [511, 180] width 134 height 46
type input "1"
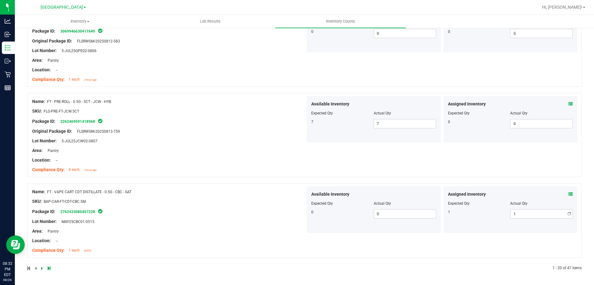
click at [307, 189] on div "Available Inventory Expected Qty Actual Qty 0 0 0" at bounding box center [374, 209] width 134 height 46
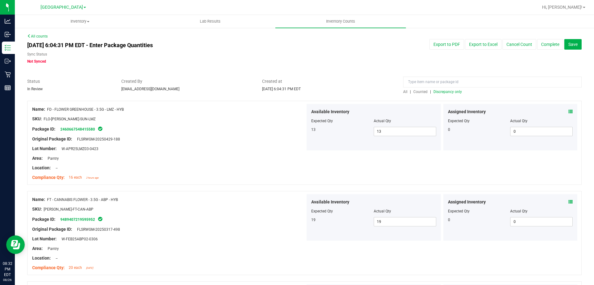
click at [446, 91] on span "Discrepancy only" at bounding box center [448, 91] width 28 height 4
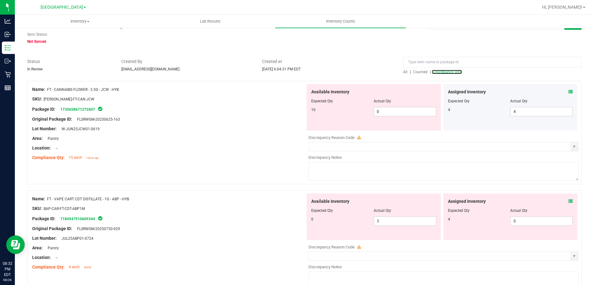
scroll to position [31, 0]
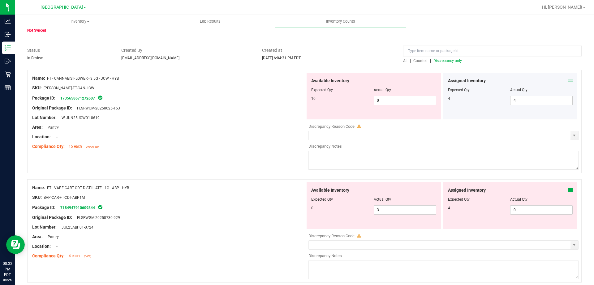
click at [569, 190] on icon at bounding box center [571, 190] width 4 height 4
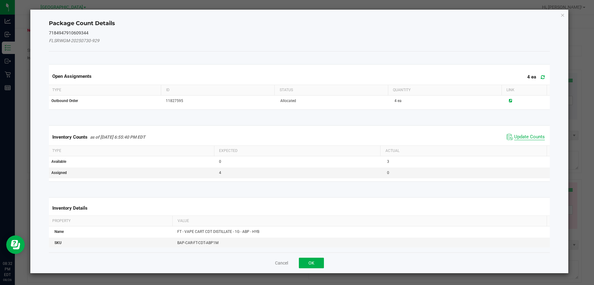
click at [528, 134] on span "Update Counts" at bounding box center [530, 137] width 31 height 6
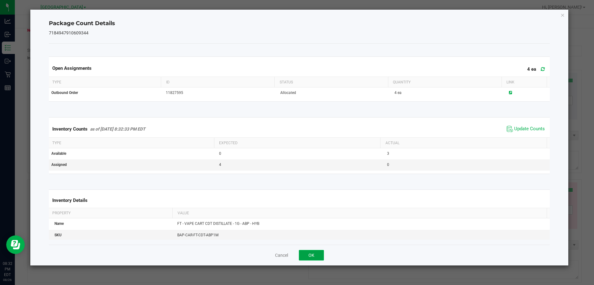
click at [312, 258] on button "OK" at bounding box center [311, 255] width 25 height 11
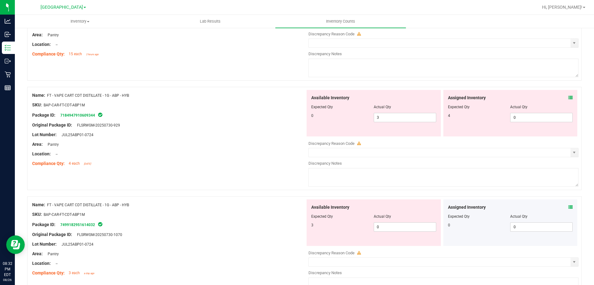
scroll to position [124, 0]
drag, startPoint x: 525, startPoint y: 116, endPoint x: 335, endPoint y: 147, distance: 193.0
click at [487, 121] on div "Assigned Inventory Expected Qty Actual Qty 4 0 0" at bounding box center [511, 112] width 134 height 46
type input "4"
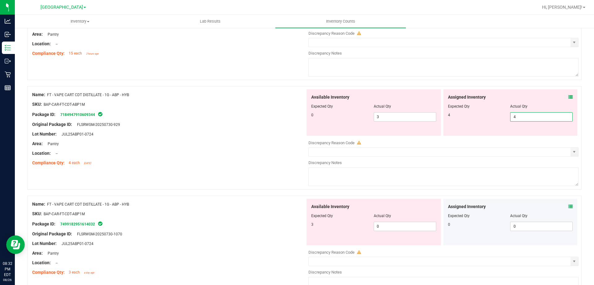
click at [263, 144] on div "Area: Pantry" at bounding box center [168, 143] width 273 height 7
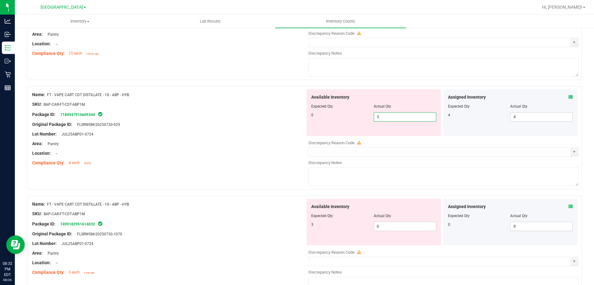
drag, startPoint x: 404, startPoint y: 118, endPoint x: 308, endPoint y: 118, distance: 96.0
click at [312, 118] on div "0 3 3" at bounding box center [373, 116] width 125 height 9
type input "0"
click at [302, 117] on div "Package ID: 7184947910609344" at bounding box center [168, 114] width 273 height 7
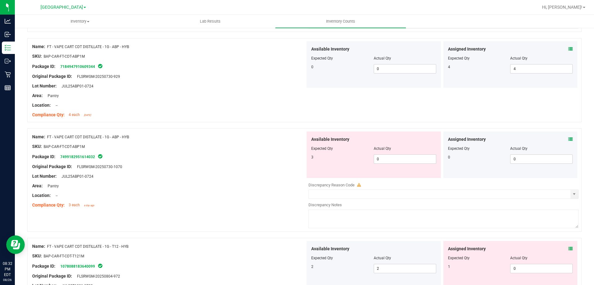
scroll to position [217, 0]
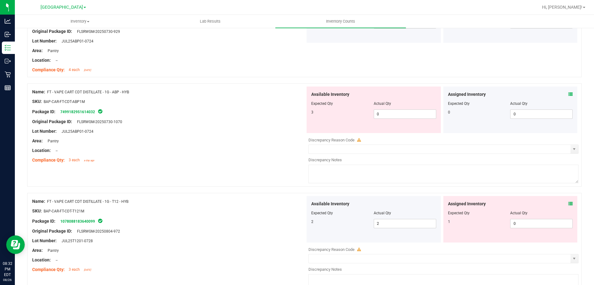
click at [389, 106] on div at bounding box center [373, 107] width 125 height 3
drag, startPoint x: 367, startPoint y: 113, endPoint x: 335, endPoint y: 113, distance: 31.9
click at [337, 113] on div "3 0 0" at bounding box center [373, 113] width 125 height 9
type input "3"
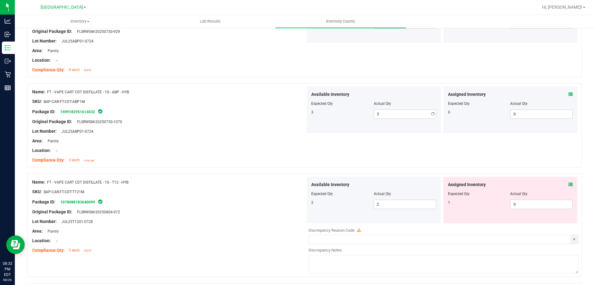
click at [275, 116] on div at bounding box center [168, 116] width 273 height 3
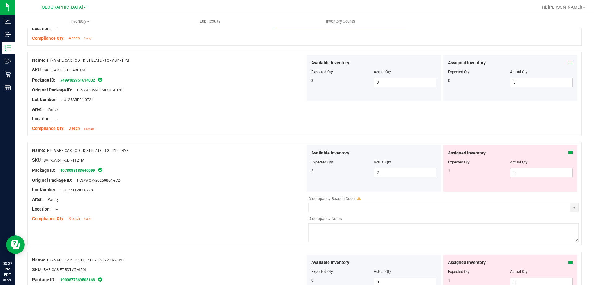
scroll to position [279, 0]
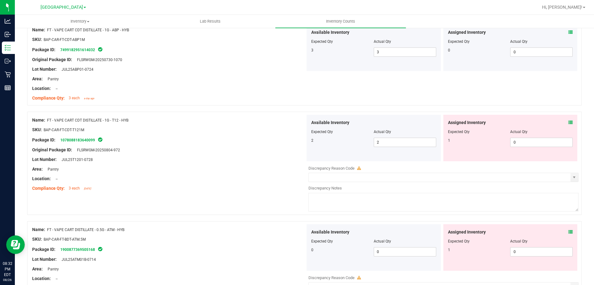
click at [569, 124] on icon at bounding box center [571, 122] width 4 height 4
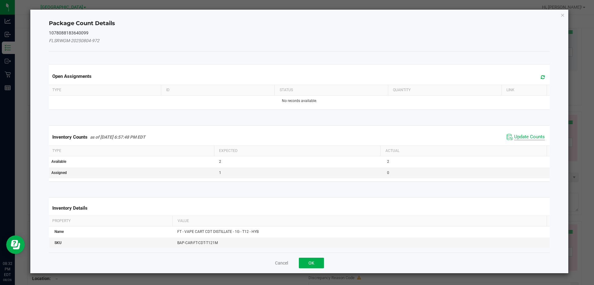
click at [528, 139] on span "Update Counts" at bounding box center [530, 137] width 31 height 6
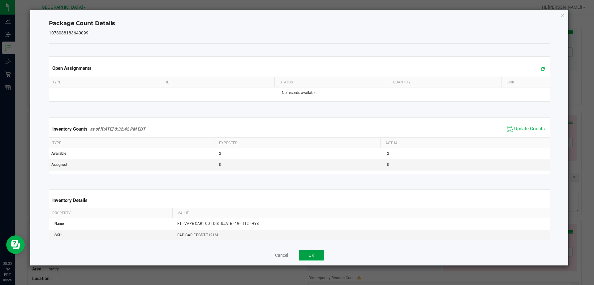
drag, startPoint x: 311, startPoint y: 254, endPoint x: 388, endPoint y: 217, distance: 85.4
click at [312, 254] on button "OK" at bounding box center [311, 255] width 25 height 11
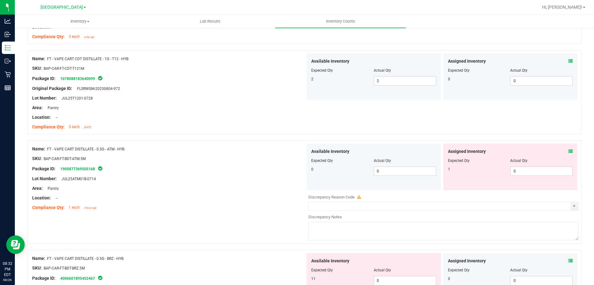
scroll to position [341, 0]
click at [569, 150] on icon at bounding box center [571, 150] width 4 height 4
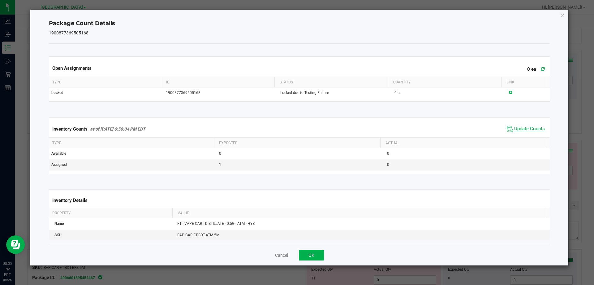
click at [521, 128] on span "Update Counts" at bounding box center [530, 129] width 31 height 6
drag, startPoint x: 308, startPoint y: 257, endPoint x: 380, endPoint y: 232, distance: 75.7
click at [308, 257] on button "OK" at bounding box center [311, 255] width 25 height 11
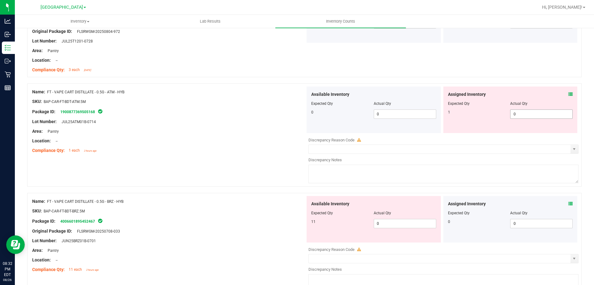
scroll to position [403, 0]
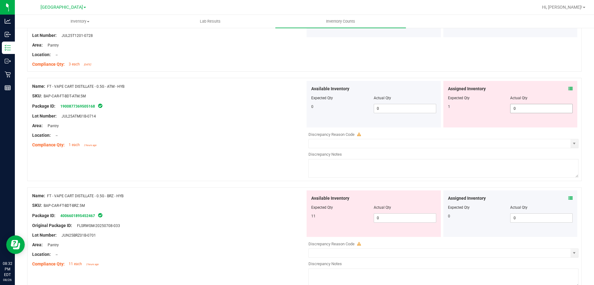
drag, startPoint x: 503, startPoint y: 110, endPoint x: 458, endPoint y: 111, distance: 45.2
click at [487, 111] on div "1 0 0" at bounding box center [510, 108] width 125 height 9
type input "1"
click at [293, 127] on div "Area: Pantry" at bounding box center [168, 125] width 273 height 7
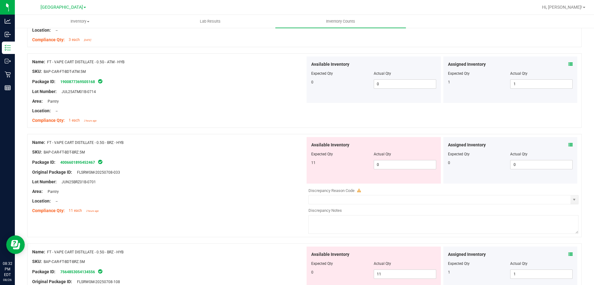
scroll to position [464, 0]
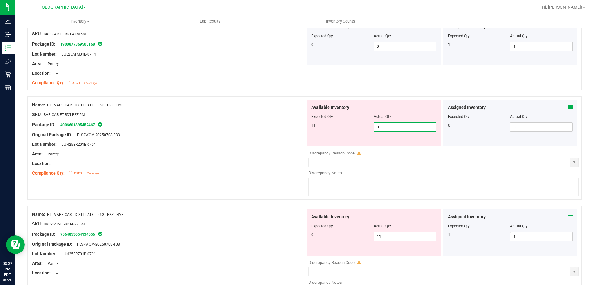
drag, startPoint x: 414, startPoint y: 126, endPoint x: 320, endPoint y: 129, distance: 94.2
click at [349, 128] on div "11 0 0" at bounding box center [373, 126] width 125 height 9
type input "11"
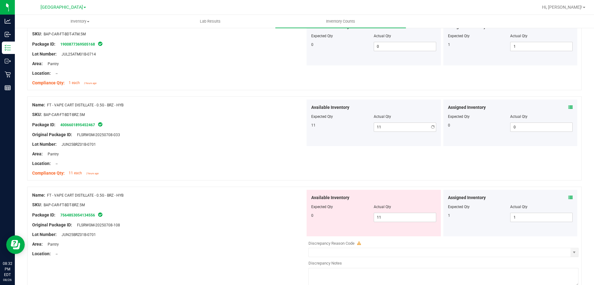
drag, startPoint x: 299, startPoint y: 139, endPoint x: 384, endPoint y: 184, distance: 95.7
click at [300, 139] on div at bounding box center [168, 139] width 273 height 3
drag, startPoint x: 361, startPoint y: 215, endPoint x: 271, endPoint y: 192, distance: 93.2
click at [307, 210] on div "Available Inventory Expected Qty Actual Qty 0 11 11" at bounding box center [374, 212] width 134 height 46
drag, startPoint x: 411, startPoint y: 218, endPoint x: 314, endPoint y: 208, distance: 98.3
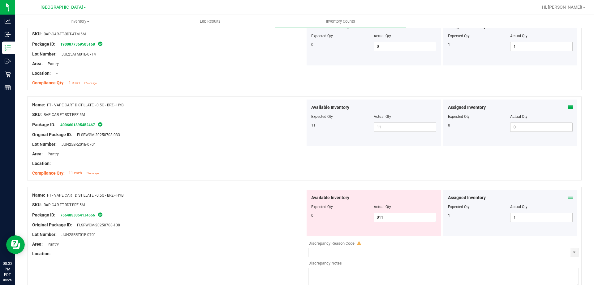
click at [314, 208] on div "Available Inventory Expected Qty Actual Qty 0 11 011" at bounding box center [374, 212] width 134 height 46
type input "0"
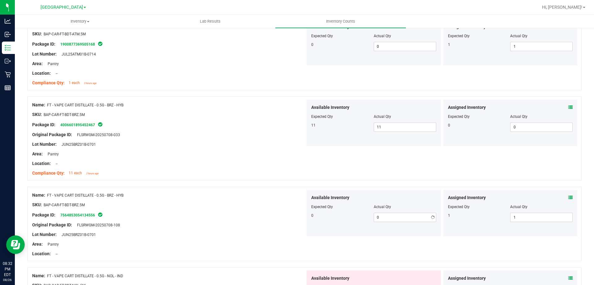
click at [312, 206] on span "Expected Qty" at bounding box center [322, 206] width 22 height 4
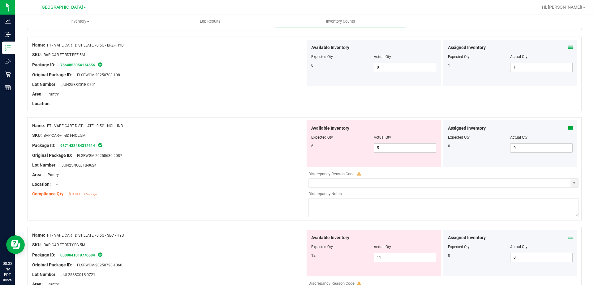
scroll to position [619, 0]
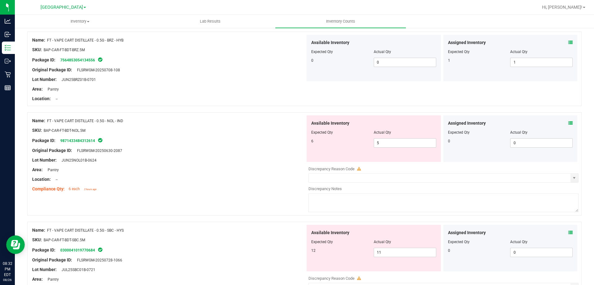
click at [569, 122] on icon at bounding box center [571, 123] width 4 height 4
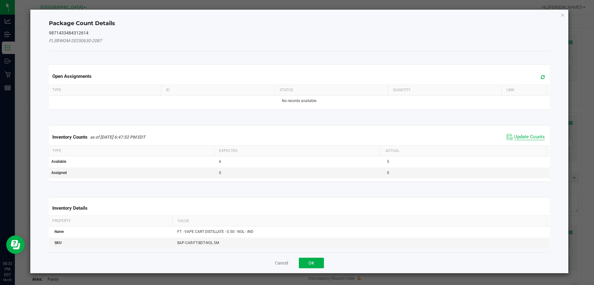
click at [530, 139] on span "Update Counts" at bounding box center [530, 137] width 31 height 6
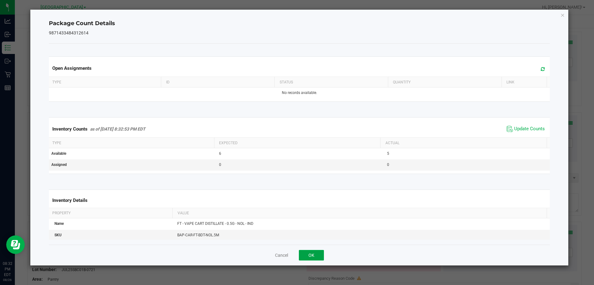
drag, startPoint x: 312, startPoint y: 256, endPoint x: 365, endPoint y: 216, distance: 66.6
click at [312, 256] on button "OK" at bounding box center [311, 255] width 25 height 11
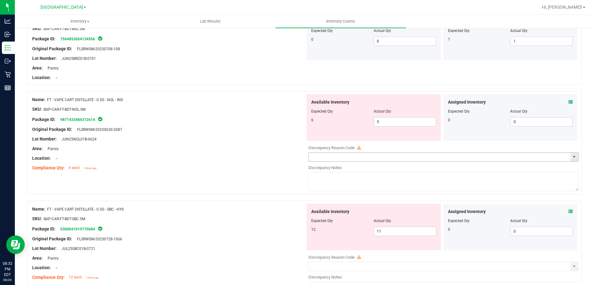
scroll to position [650, 0]
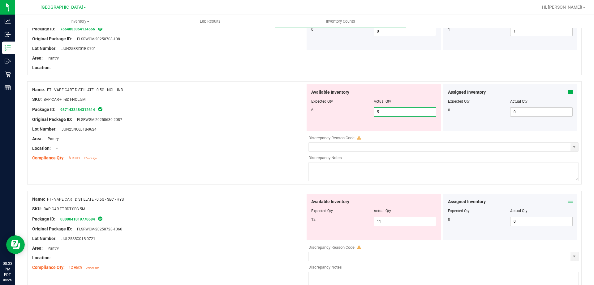
drag, startPoint x: 371, startPoint y: 115, endPoint x: 365, endPoint y: 117, distance: 6.4
click at [365, 117] on div "Available Inventory Expected Qty Actual Qty 6 5 5" at bounding box center [374, 107] width 134 height 46
type input "6"
click at [285, 137] on div "Area: Pantry" at bounding box center [168, 138] width 273 height 7
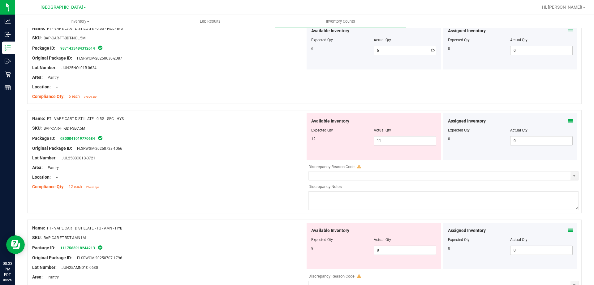
scroll to position [712, 0]
click at [569, 120] on div "Assigned Inventory Expected Qty Actual Qty 0 0 0" at bounding box center [511, 135] width 134 height 46
click at [569, 120] on icon at bounding box center [571, 120] width 4 height 4
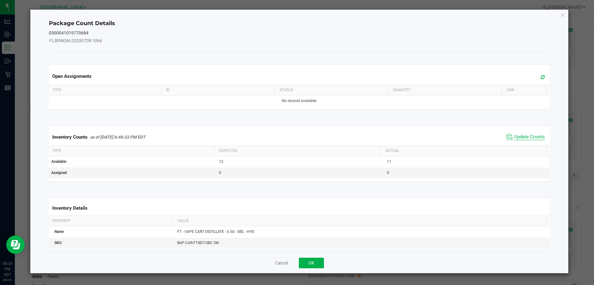
click at [519, 134] on span "Update Counts" at bounding box center [530, 137] width 31 height 6
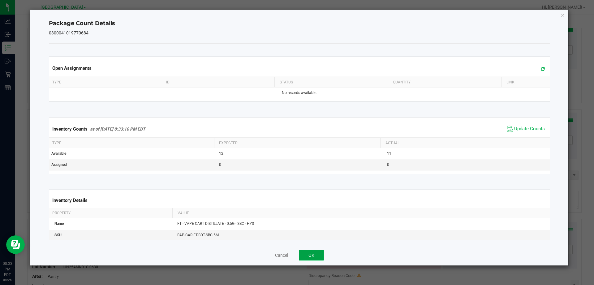
drag, startPoint x: 309, startPoint y: 258, endPoint x: 311, endPoint y: 257, distance: 3.2
click at [309, 258] on button "OK" at bounding box center [311, 255] width 25 height 11
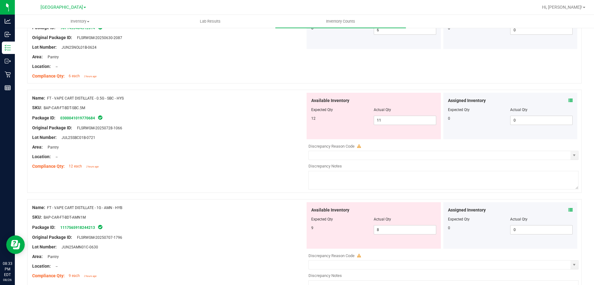
scroll to position [743, 0]
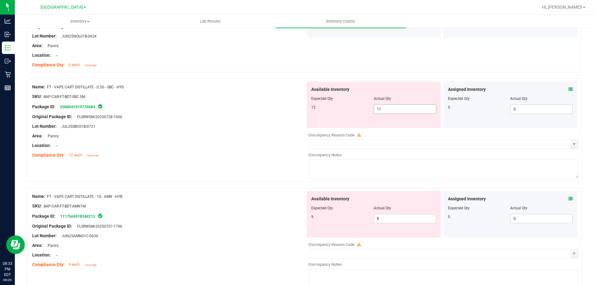
drag, startPoint x: 380, startPoint y: 111, endPoint x: 357, endPoint y: 109, distance: 23.0
click at [357, 109] on div "12 11 11" at bounding box center [373, 108] width 125 height 9
type input "1"
type input "12"
click at [294, 88] on div "Name: FT - VAPE CART DISTILLATE - 0.5G - SBC - HYS" at bounding box center [168, 87] width 273 height 7
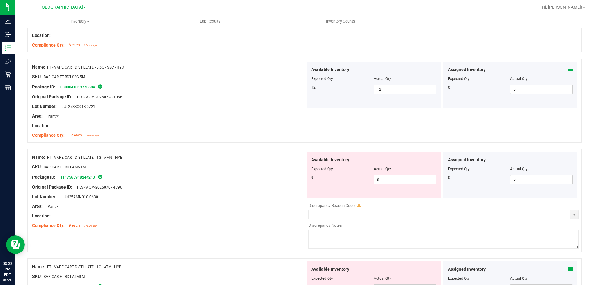
scroll to position [774, 0]
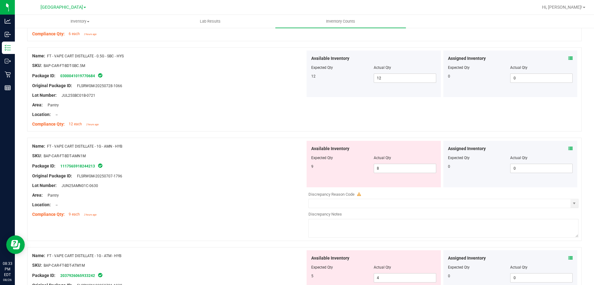
click at [569, 149] on icon at bounding box center [571, 148] width 4 height 4
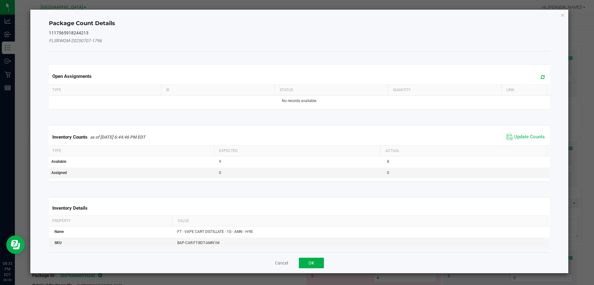
click at [516, 131] on div "Inventory Counts as of Aug 26, 2025 6:44:46 PM EDT Update Counts" at bounding box center [300, 136] width 504 height 17
click at [518, 138] on span "Update Counts" at bounding box center [530, 137] width 31 height 6
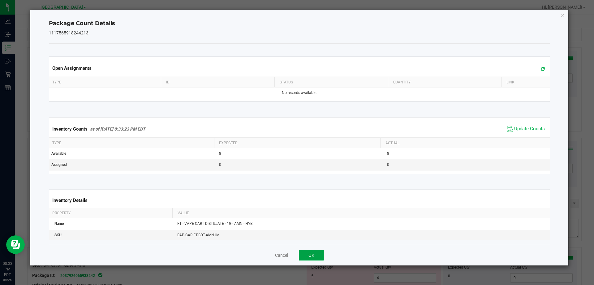
click at [317, 255] on button "OK" at bounding box center [311, 255] width 25 height 11
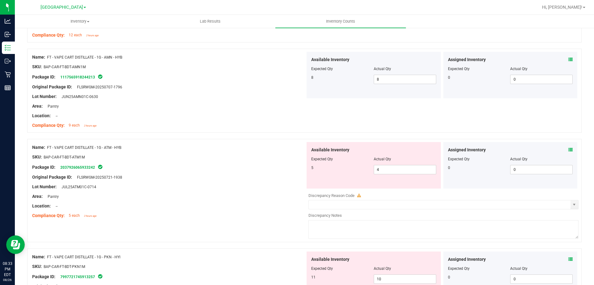
scroll to position [867, 0]
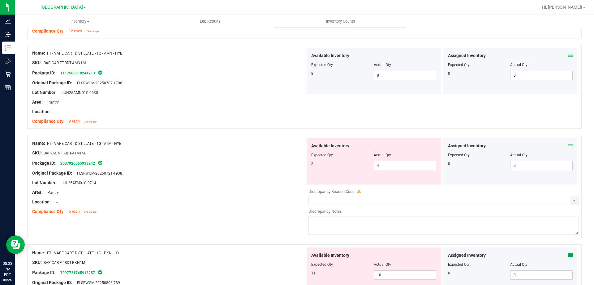
click at [569, 146] on icon at bounding box center [571, 145] width 4 height 4
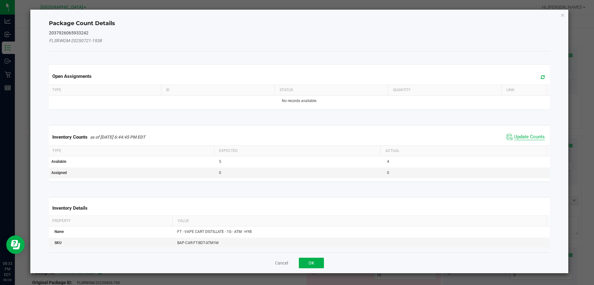
click at [525, 139] on span "Update Counts" at bounding box center [530, 137] width 31 height 6
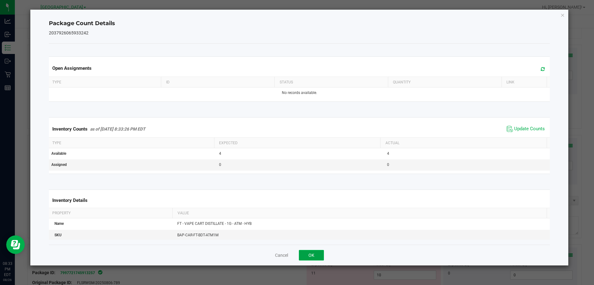
click at [310, 252] on button "OK" at bounding box center [311, 255] width 25 height 11
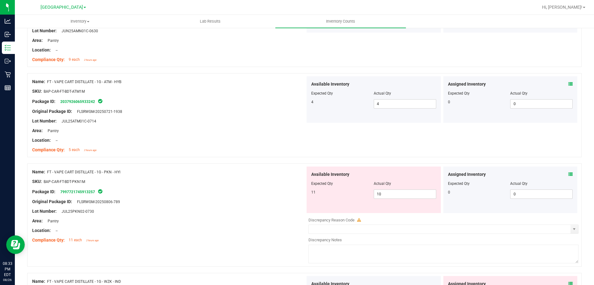
scroll to position [929, 0]
click at [569, 172] on icon at bounding box center [571, 174] width 4 height 4
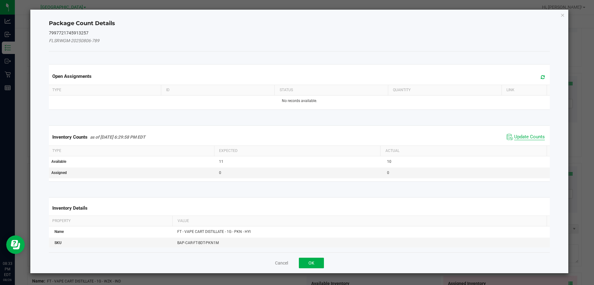
click at [529, 134] on span "Update Counts" at bounding box center [530, 137] width 31 height 6
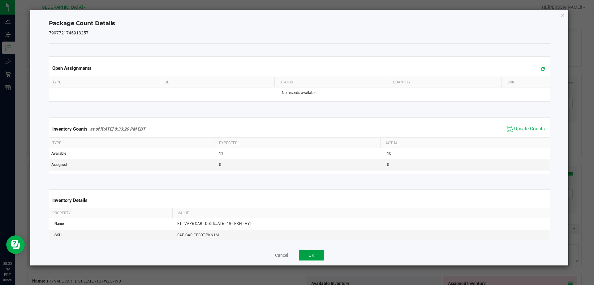
drag, startPoint x: 319, startPoint y: 252, endPoint x: 345, endPoint y: 238, distance: 29.5
click at [319, 253] on button "OK" at bounding box center [311, 255] width 25 height 11
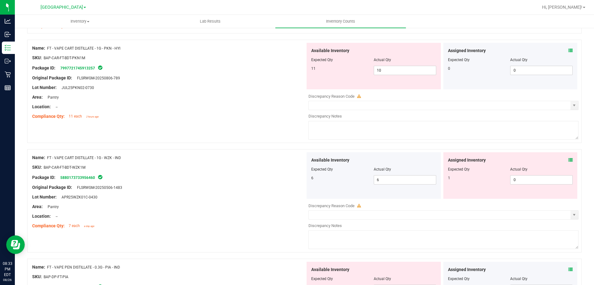
scroll to position [1053, 0]
drag, startPoint x: 400, startPoint y: 71, endPoint x: 358, endPoint y: 69, distance: 42.4
click at [363, 69] on div "11 10 10" at bounding box center [373, 69] width 125 height 9
type input "11"
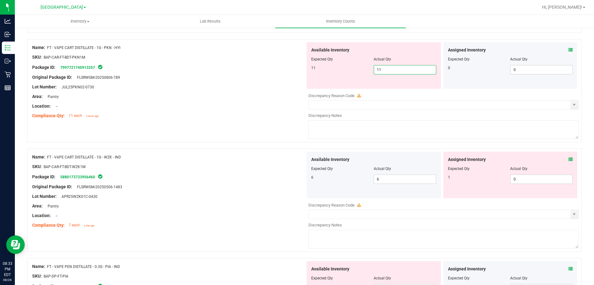
click at [303, 89] on div "Lot Number: JUL25PKN02-0730" at bounding box center [168, 87] width 273 height 7
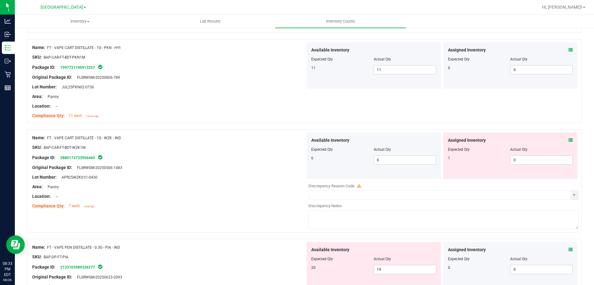
click at [569, 141] on icon at bounding box center [571, 140] width 4 height 4
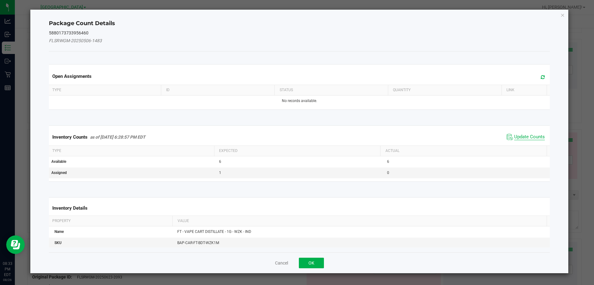
click at [517, 137] on span "Update Counts" at bounding box center [530, 137] width 31 height 6
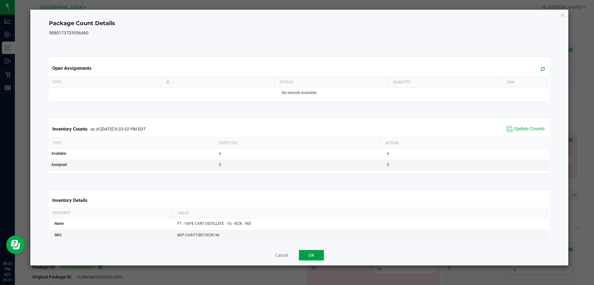
drag, startPoint x: 301, startPoint y: 255, endPoint x: 321, endPoint y: 247, distance: 21.5
click at [301, 254] on button "OK" at bounding box center [311, 255] width 25 height 11
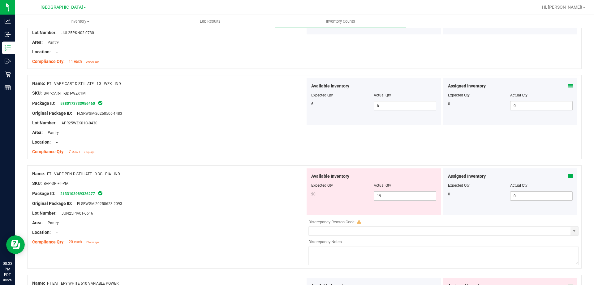
scroll to position [1208, 0]
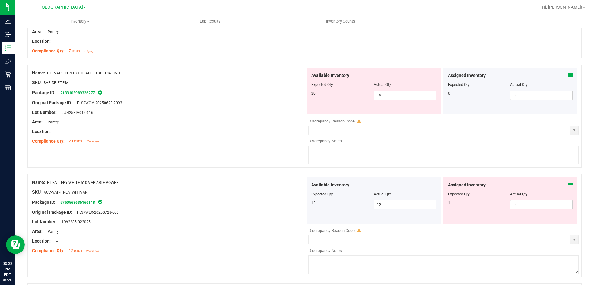
click at [569, 75] on icon at bounding box center [571, 75] width 4 height 4
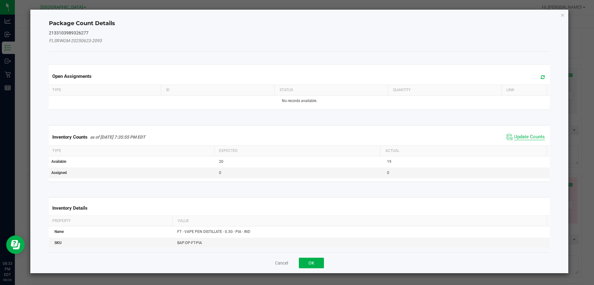
click at [527, 139] on span "Update Counts" at bounding box center [530, 137] width 31 height 6
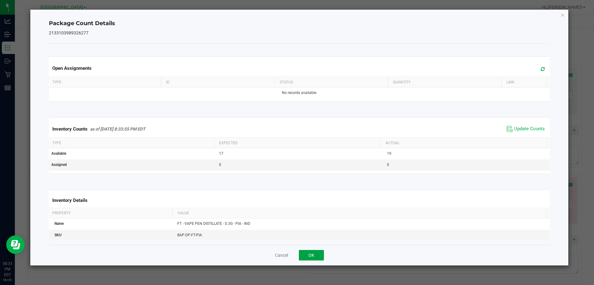
click at [319, 252] on button "OK" at bounding box center [311, 255] width 25 height 11
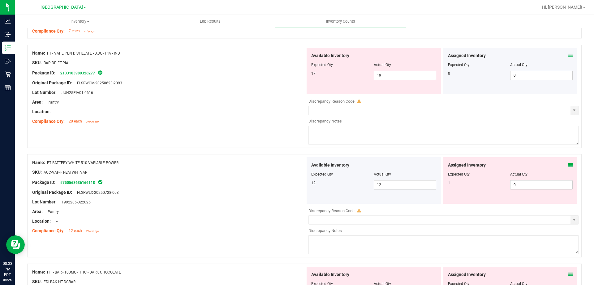
scroll to position [1239, 0]
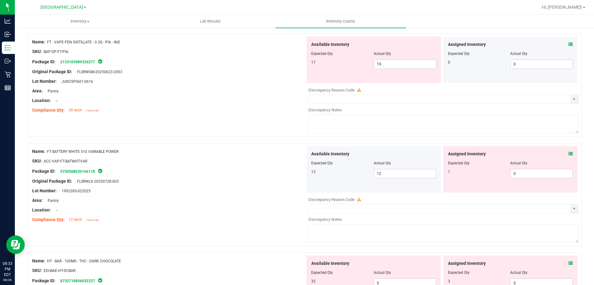
click at [569, 151] on icon at bounding box center [571, 153] width 4 height 4
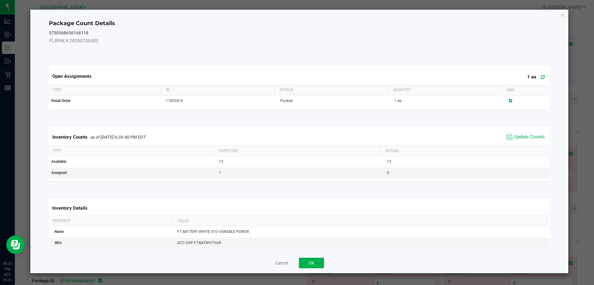
click at [531, 132] on span "Update Counts" at bounding box center [526, 136] width 41 height 9
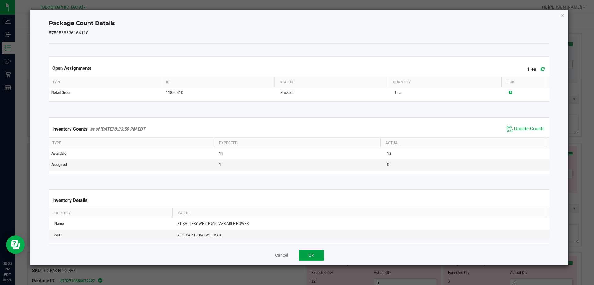
click at [309, 259] on button "OK" at bounding box center [311, 255] width 25 height 11
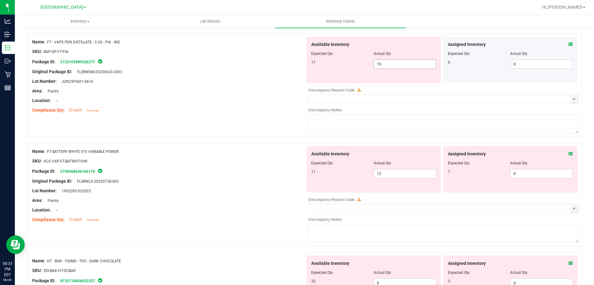
drag, startPoint x: 410, startPoint y: 65, endPoint x: 314, endPoint y: 78, distance: 97.5
click at [314, 78] on div "Available Inventory Expected Qty Actual Qty 17 19 19" at bounding box center [374, 60] width 134 height 46
type input "17"
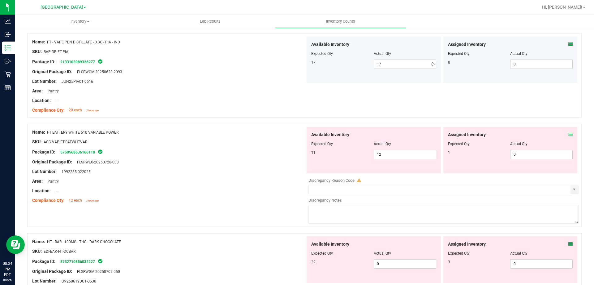
click at [281, 111] on div "Compliance Qty: 20 each 2 hours ago" at bounding box center [168, 110] width 273 height 7
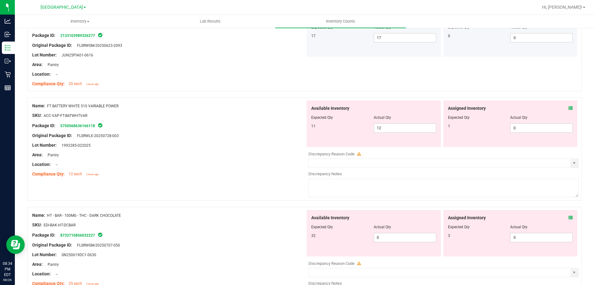
scroll to position [1300, 0]
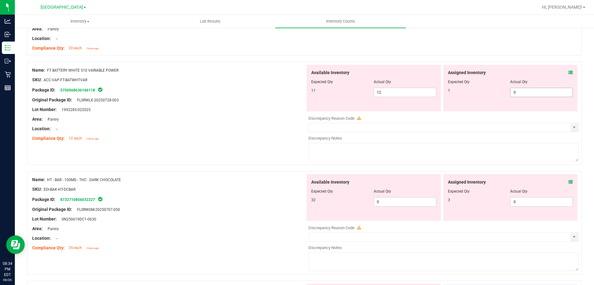
drag, startPoint x: 528, startPoint y: 94, endPoint x: 454, endPoint y: 107, distance: 75.1
click at [483, 98] on div "Assigned Inventory Expected Qty Actual Qty 1 0 0" at bounding box center [511, 88] width 134 height 46
click at [280, 138] on div "Compliance Qty: 12 each 2 hours ago" at bounding box center [168, 138] width 273 height 7
drag, startPoint x: 530, startPoint y: 90, endPoint x: 446, endPoint y: 90, distance: 84.2
click at [460, 90] on div "1 0 0" at bounding box center [510, 92] width 125 height 9
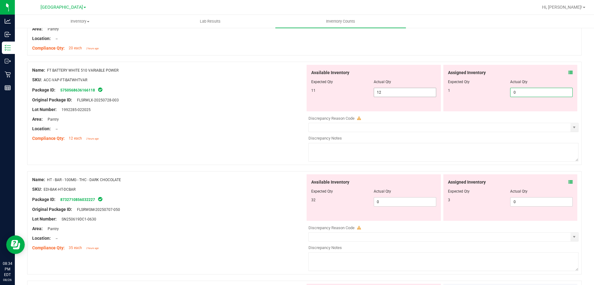
type input "1"
click at [225, 97] on div "Original Package ID: FLSRWLX-20250728-003" at bounding box center [168, 100] width 273 height 7
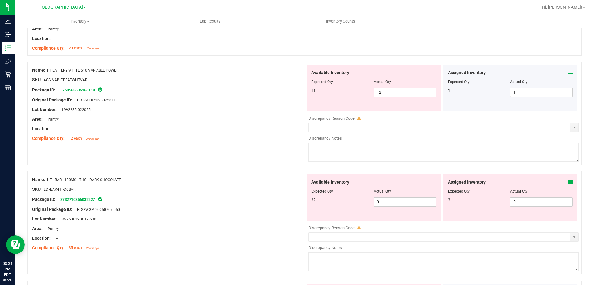
drag, startPoint x: 388, startPoint y: 93, endPoint x: 296, endPoint y: 93, distance: 91.6
click at [311, 93] on div "11 12 12" at bounding box center [373, 92] width 125 height 9
type input "11"
click at [274, 94] on div at bounding box center [168, 95] width 273 height 3
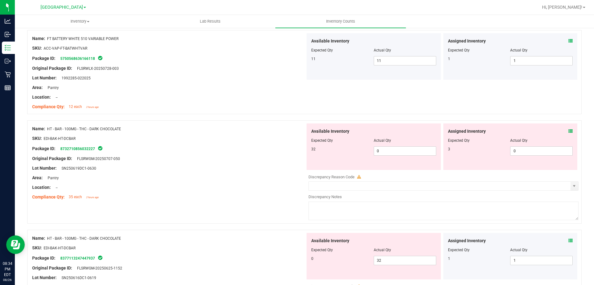
scroll to position [1362, 0]
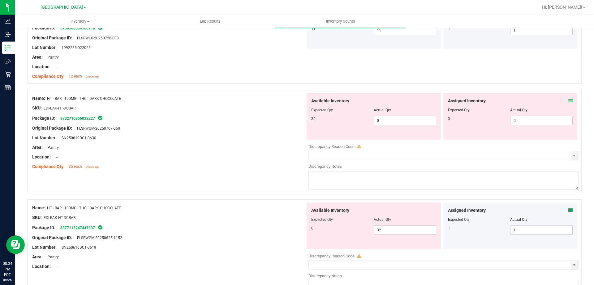
click at [568, 101] on div "Assigned Inventory Expected Qty Actual Qty 3 0 0" at bounding box center [511, 116] width 134 height 46
click at [569, 100] on icon at bounding box center [571, 100] width 4 height 4
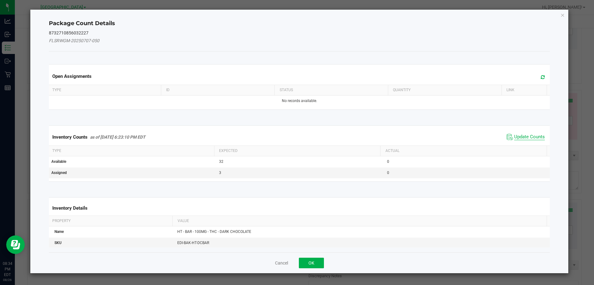
click at [526, 134] on span "Update Counts" at bounding box center [530, 137] width 31 height 6
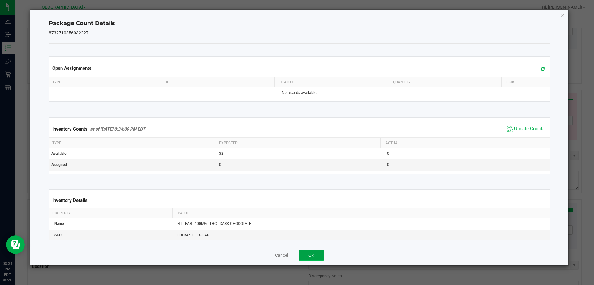
click at [315, 252] on button "OK" at bounding box center [311, 255] width 25 height 11
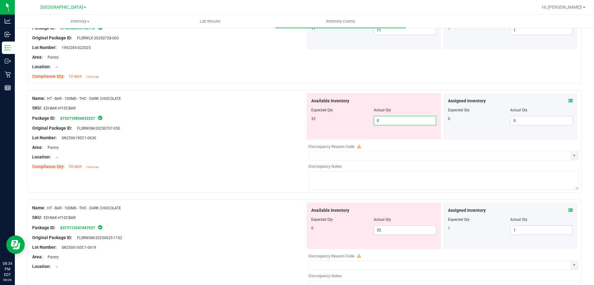
drag, startPoint x: 415, startPoint y: 120, endPoint x: 331, endPoint y: 124, distance: 84.6
click at [335, 124] on div "32 0 0" at bounding box center [373, 120] width 125 height 9
type input "32"
click at [269, 137] on div "Lot Number: SN250619DC1-0630" at bounding box center [168, 137] width 273 height 7
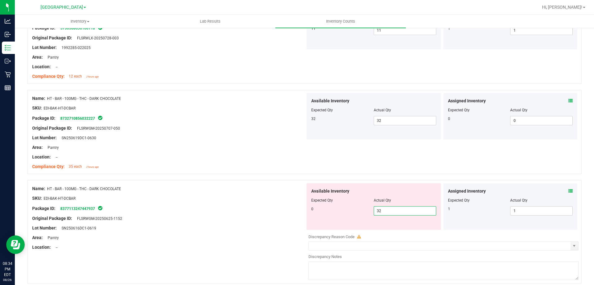
drag, startPoint x: 382, startPoint y: 212, endPoint x: 288, endPoint y: 192, distance: 96.1
click at [318, 201] on div "Available Inventory Expected Qty Actual Qty 0 32 32" at bounding box center [374, 206] width 134 height 46
type input "0"
click at [286, 189] on div "Name: HT - BAR - 100MG - THC - DARK CHOCOLATE" at bounding box center [168, 188] width 273 height 7
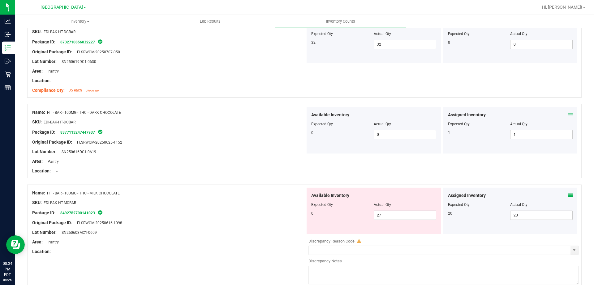
scroll to position [1517, 0]
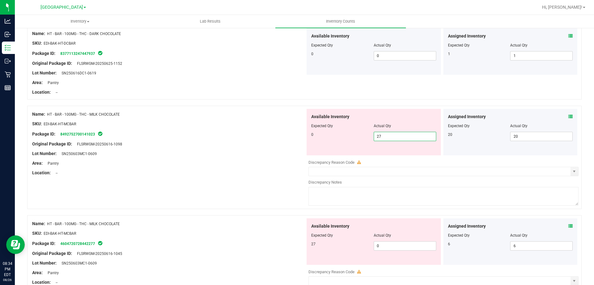
drag, startPoint x: 409, startPoint y: 138, endPoint x: 309, endPoint y: 137, distance: 99.7
click at [313, 137] on div "0 27 27" at bounding box center [373, 136] width 125 height 9
type input "0"
click at [290, 134] on div "Package ID: 8492752700141023" at bounding box center [168, 133] width 273 height 7
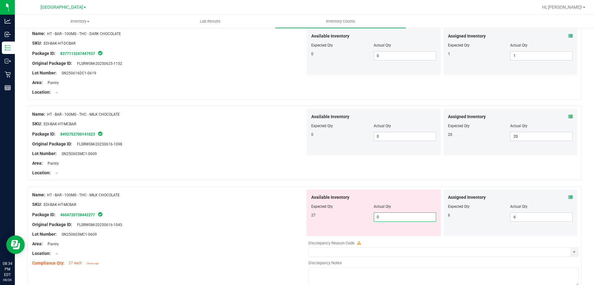
drag, startPoint x: 368, startPoint y: 216, endPoint x: 327, endPoint y: 214, distance: 41.3
click at [345, 217] on div "27 0 0" at bounding box center [373, 216] width 125 height 9
type input "27"
click at [289, 206] on div "SKU: EDI-BAK-HT-MCBAR" at bounding box center [168, 204] width 273 height 7
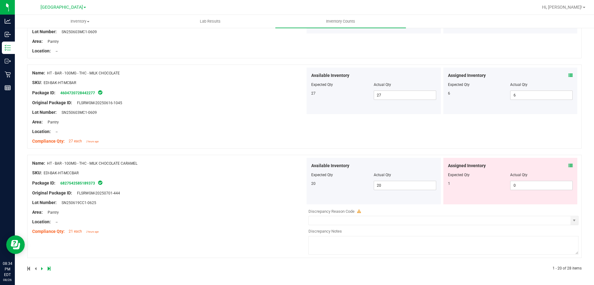
scroll to position [1639, 0]
click at [569, 165] on icon at bounding box center [571, 165] width 4 height 4
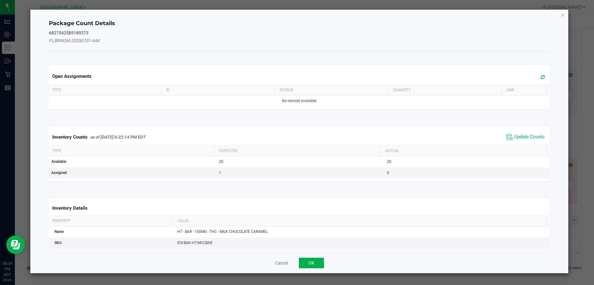
drag, startPoint x: 527, startPoint y: 137, endPoint x: 516, endPoint y: 144, distance: 13.3
click at [527, 137] on span "Update Counts" at bounding box center [530, 137] width 31 height 6
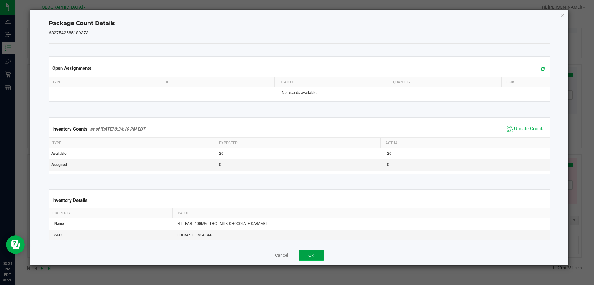
click at [307, 252] on button "OK" at bounding box center [311, 255] width 25 height 11
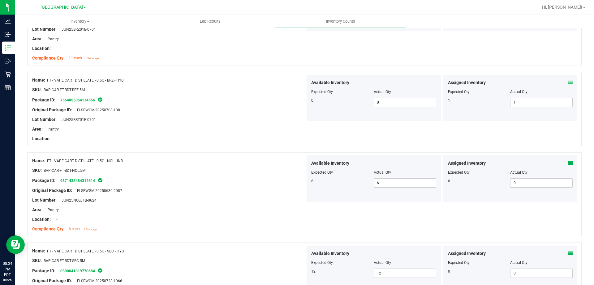
scroll to position [0, 0]
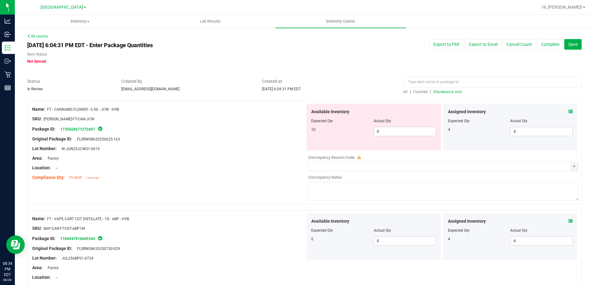
click at [441, 93] on span "Discrepancy only" at bounding box center [448, 91] width 28 height 4
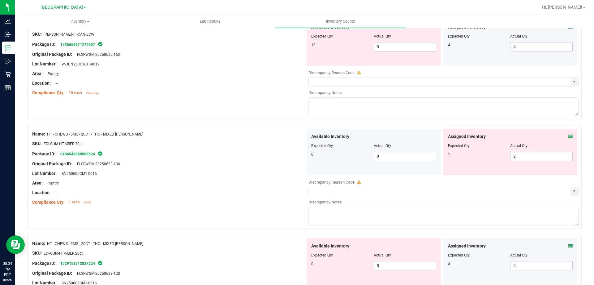
scroll to position [93, 0]
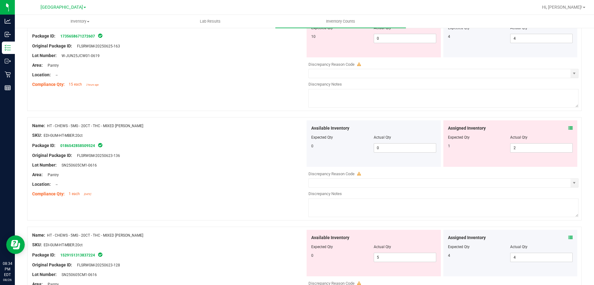
click at [569, 128] on icon at bounding box center [571, 128] width 4 height 4
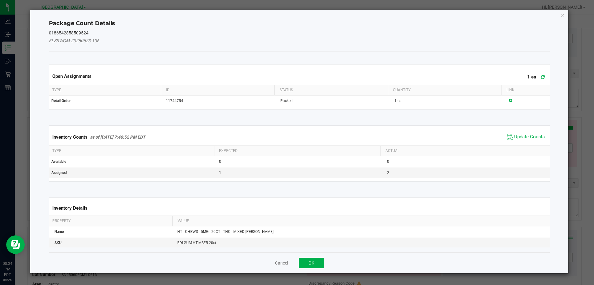
click at [528, 134] on span "Update Counts" at bounding box center [530, 137] width 31 height 6
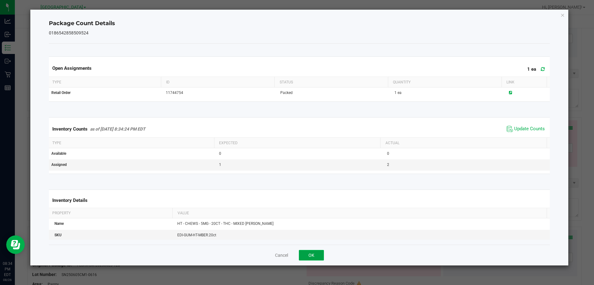
drag, startPoint x: 314, startPoint y: 258, endPoint x: 318, endPoint y: 251, distance: 8.2
click at [314, 258] on button "OK" at bounding box center [311, 255] width 25 height 11
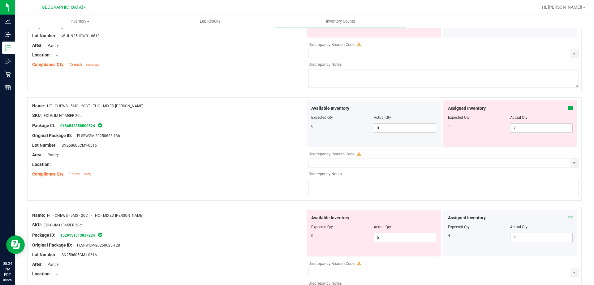
scroll to position [124, 0]
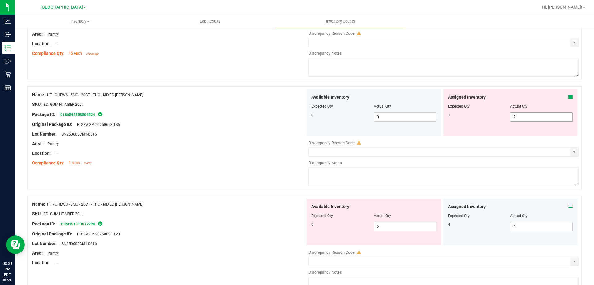
click at [480, 122] on div "Assigned Inventory Expected Qty Actual Qty 1 2 2" at bounding box center [511, 112] width 134 height 46
type input "1"
click at [278, 153] on div "Location: --" at bounding box center [168, 153] width 273 height 7
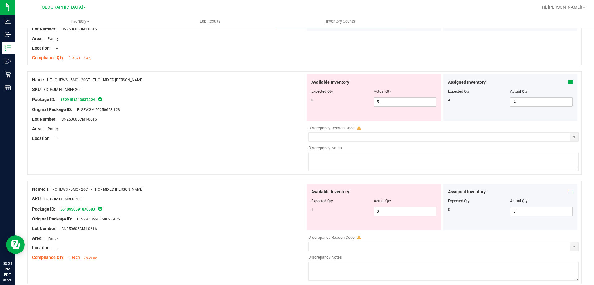
scroll to position [217, 0]
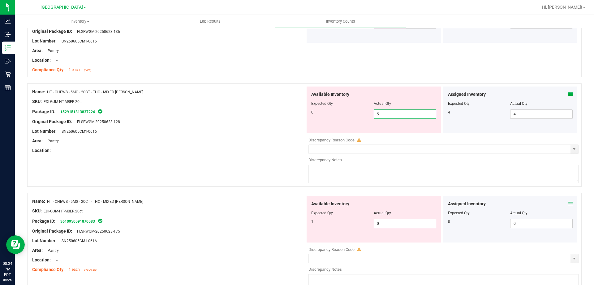
drag, startPoint x: 390, startPoint y: 117, endPoint x: 322, endPoint y: 119, distance: 68.4
click at [327, 119] on div "Available Inventory Expected Qty Actual Qty 0 5 5" at bounding box center [374, 109] width 134 height 46
type input "0"
click at [287, 120] on div "Original Package ID: FLSRWGM-20250623-128" at bounding box center [168, 121] width 273 height 7
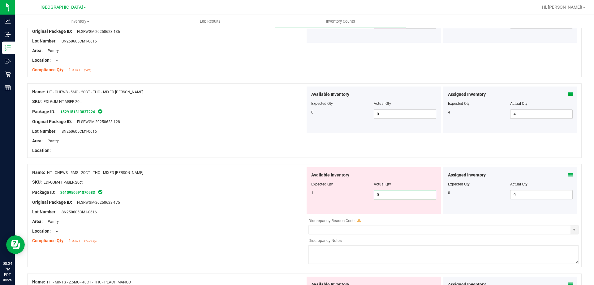
drag, startPoint x: 395, startPoint y: 194, endPoint x: 270, endPoint y: 177, distance: 126.6
click at [278, 181] on div "Name: HT - CHEWS - 5MG - 20CT - THC - MIXED BERRY SKU: EDI-GUM-HT-MBER.20ct Pac…" at bounding box center [304, 215] width 555 height 103
type input "1"
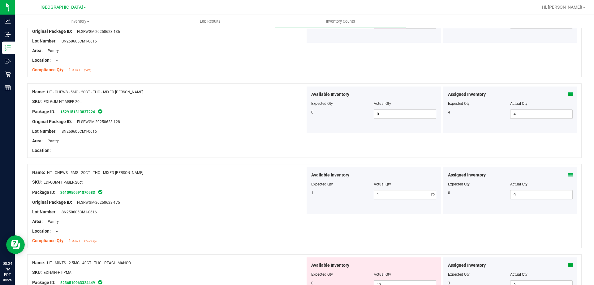
click at [269, 177] on div at bounding box center [168, 177] width 273 height 3
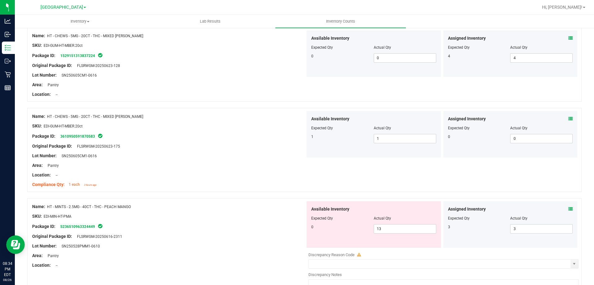
scroll to position [341, 0]
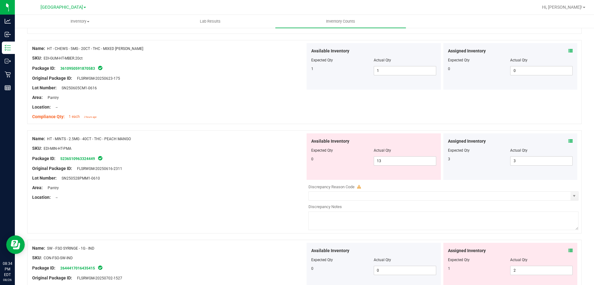
click at [569, 141] on icon at bounding box center [571, 141] width 4 height 4
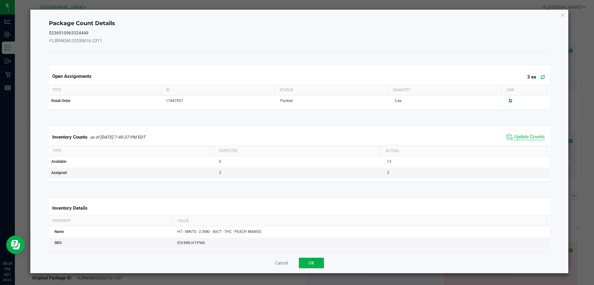
click at [534, 135] on span "Update Counts" at bounding box center [530, 137] width 31 height 6
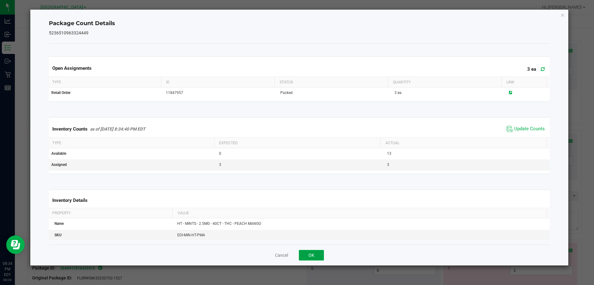
click at [319, 255] on button "OK" at bounding box center [311, 255] width 25 height 11
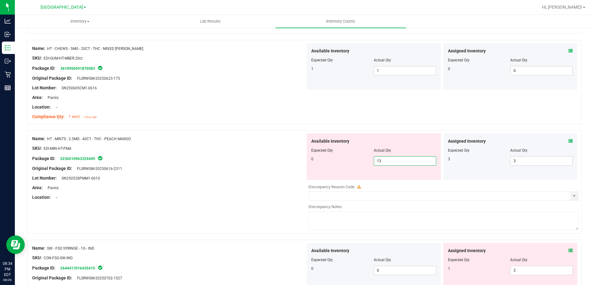
drag, startPoint x: 390, startPoint y: 160, endPoint x: 305, endPoint y: 155, distance: 84.3
click at [311, 156] on div "0 13 13" at bounding box center [373, 160] width 125 height 9
type input "0"
click at [287, 154] on div at bounding box center [168, 152] width 273 height 3
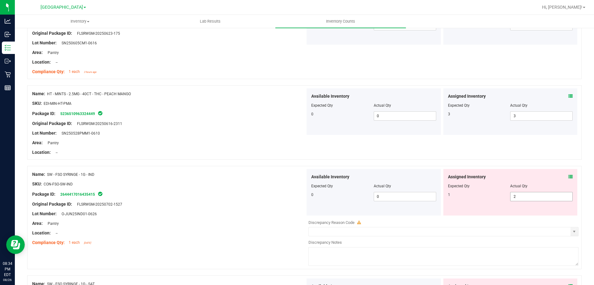
scroll to position [433, 0]
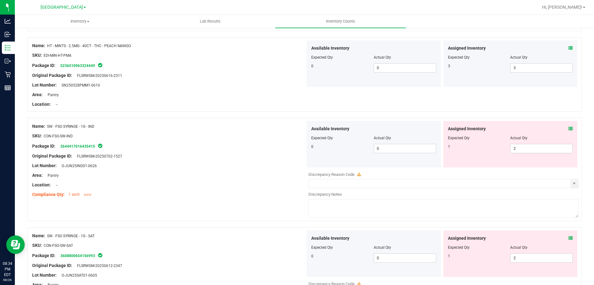
click at [569, 130] on icon at bounding box center [571, 128] width 4 height 4
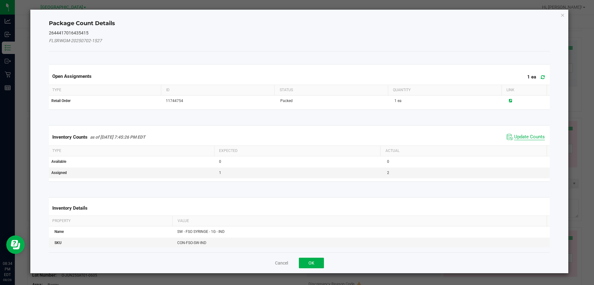
click at [529, 134] on span "Update Counts" at bounding box center [530, 137] width 31 height 6
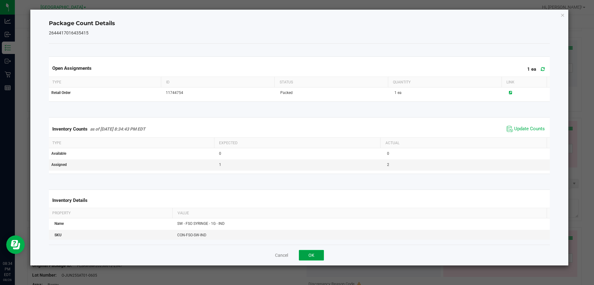
click at [301, 255] on button "OK" at bounding box center [311, 255] width 25 height 11
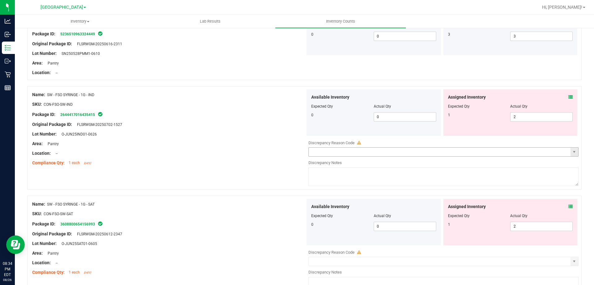
scroll to position [495, 0]
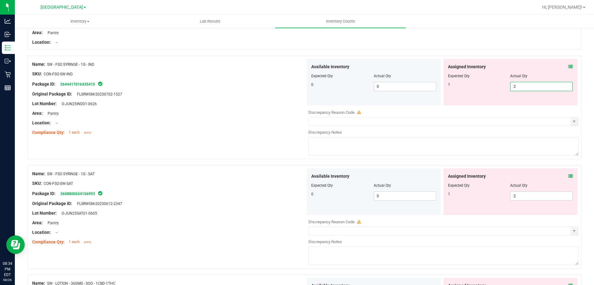
drag, startPoint x: 528, startPoint y: 85, endPoint x: 490, endPoint y: 88, distance: 38.6
click at [494, 88] on div "1 2 2" at bounding box center [510, 86] width 125 height 9
type input "1"
click at [275, 132] on div "Compliance Qty: 1 each 13 days ago" at bounding box center [168, 132] width 273 height 7
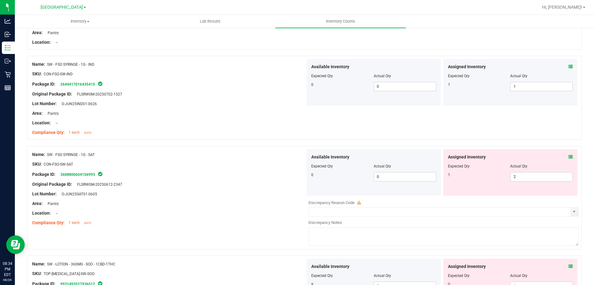
click at [569, 155] on div "Assigned Inventory Expected Qty Actual Qty 1 2 2" at bounding box center [511, 172] width 134 height 46
click at [569, 156] on icon at bounding box center [571, 157] width 4 height 4
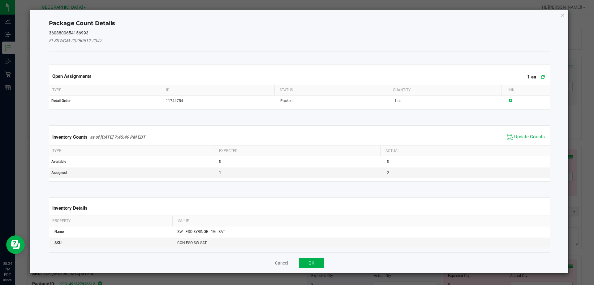
drag, startPoint x: 529, startPoint y: 139, endPoint x: 523, endPoint y: 141, distance: 7.0
click at [529, 139] on span "Update Counts" at bounding box center [530, 137] width 31 height 6
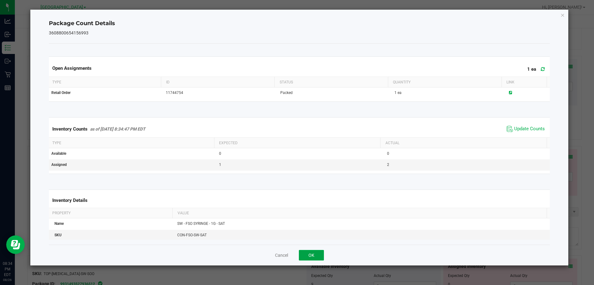
click at [313, 250] on button "OK" at bounding box center [311, 255] width 25 height 11
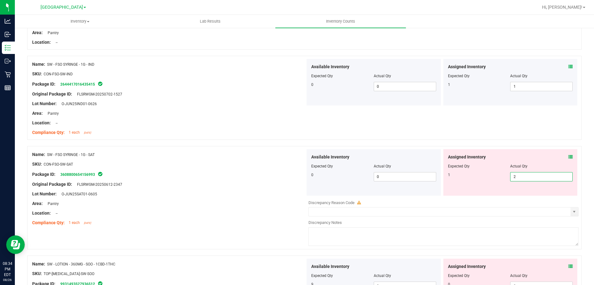
drag, startPoint x: 552, startPoint y: 177, endPoint x: 451, endPoint y: 179, distance: 100.6
click at [451, 179] on div "1 2 2" at bounding box center [510, 176] width 125 height 9
type input "1"
click at [384, 170] on div at bounding box center [373, 170] width 125 height 3
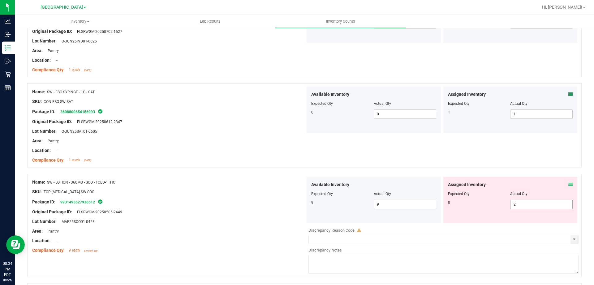
scroll to position [619, 0]
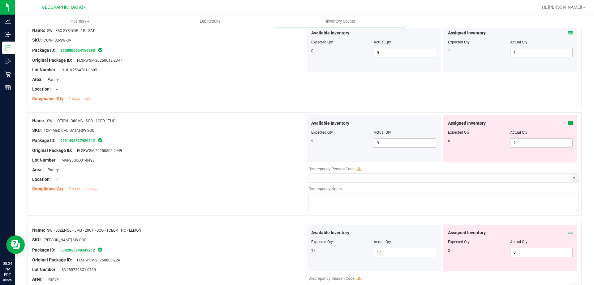
click at [569, 121] on span at bounding box center [571, 123] width 4 height 7
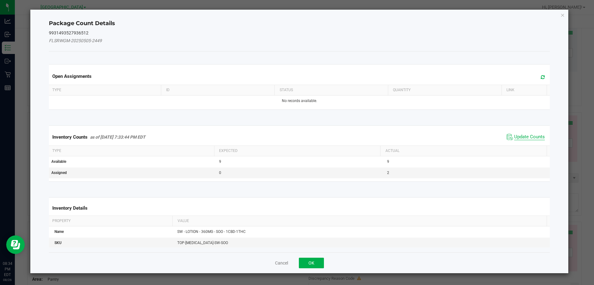
click at [529, 136] on span "Update Counts" at bounding box center [530, 137] width 31 height 6
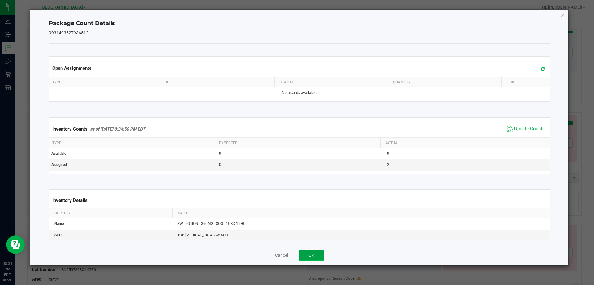
click at [318, 257] on button "OK" at bounding box center [311, 255] width 25 height 11
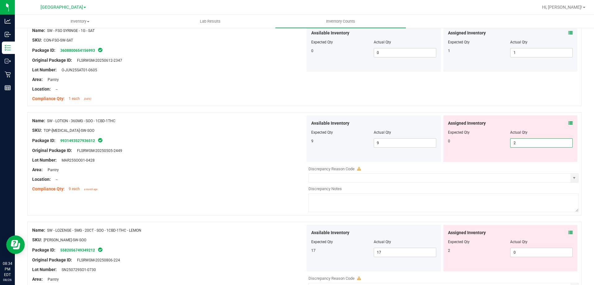
drag, startPoint x: 522, startPoint y: 143, endPoint x: 468, endPoint y: 137, distance: 54.5
click at [481, 140] on div "0 2 2" at bounding box center [510, 142] width 125 height 9
type input "0"
drag, startPoint x: 478, startPoint y: 121, endPoint x: 488, endPoint y: 119, distance: 10.3
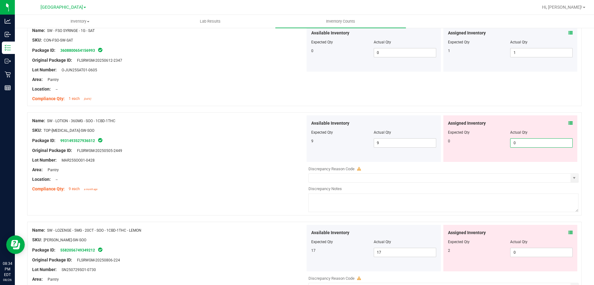
click at [479, 121] on span "Assigned Inventory" at bounding box center [467, 123] width 38 height 7
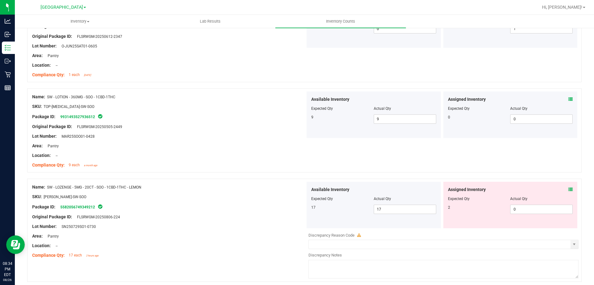
scroll to position [667, 0]
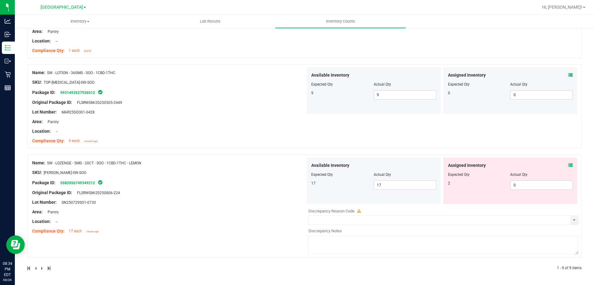
click at [568, 160] on div "Assigned Inventory Expected Qty Actual Qty 2 0 0" at bounding box center [511, 180] width 134 height 46
click at [569, 166] on icon at bounding box center [571, 165] width 4 height 4
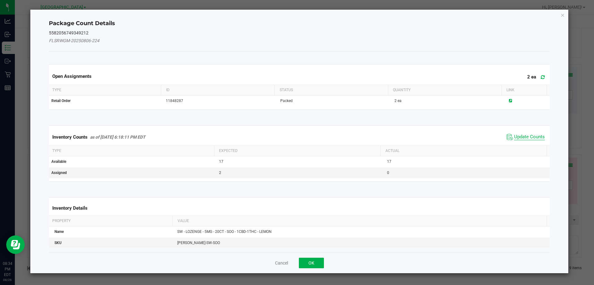
click at [527, 137] on span "Update Counts" at bounding box center [530, 137] width 31 height 6
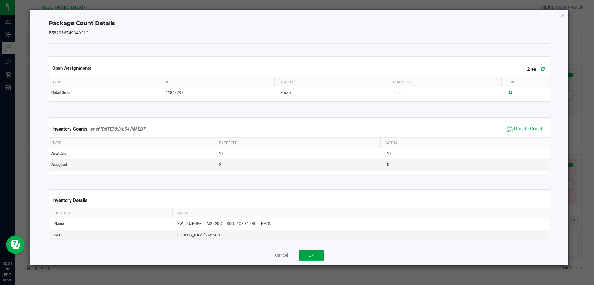
click at [308, 253] on button "OK" at bounding box center [311, 255] width 25 height 11
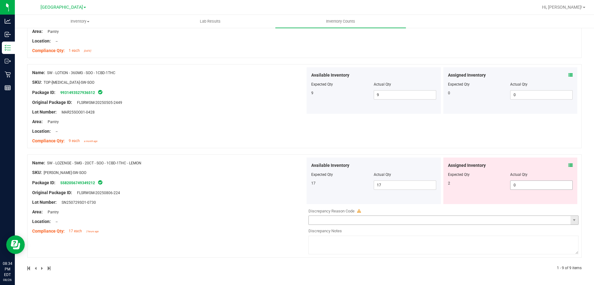
type input "2"
drag, startPoint x: 519, startPoint y: 185, endPoint x: 411, endPoint y: 219, distance: 112.7
click at [477, 186] on div "2 0 2" at bounding box center [510, 184] width 125 height 9
type input "2"
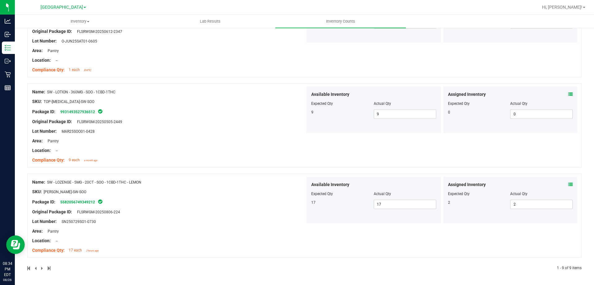
scroll to position [0, 0]
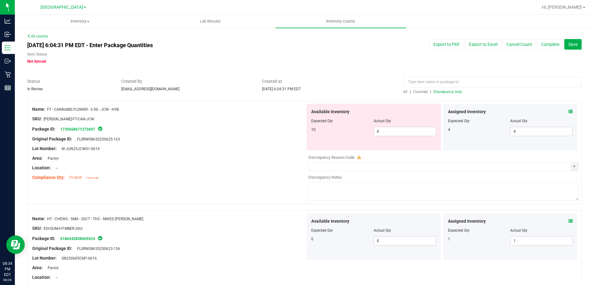
click at [449, 94] on div "All | Counted | Discrepancy only" at bounding box center [492, 92] width 179 height 6
click at [441, 89] on span "Discrepancy only" at bounding box center [448, 91] width 28 height 4
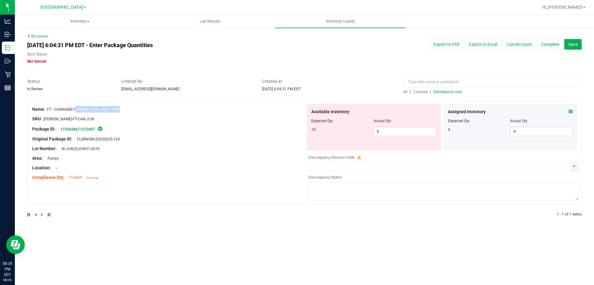
drag, startPoint x: 111, startPoint y: 111, endPoint x: 48, endPoint y: 108, distance: 63.5
click at [48, 108] on div "Name: FT - CANNABIS FLOWER - 3.5G - JCW - HYB SKU: FLO-BUD-FT-CAN-JCW Package I…" at bounding box center [168, 143] width 273 height 79
copy div "FT - CANNABIS FLOWER - 3.5G - JCW - HYB"
click at [102, 79] on span "Status" at bounding box center [69, 81] width 85 height 7
drag, startPoint x: 373, startPoint y: 135, endPoint x: 341, endPoint y: 138, distance: 32.7
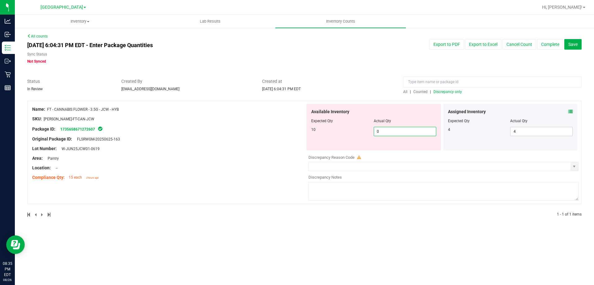
click at [353, 135] on div "10 0 0" at bounding box center [373, 131] width 125 height 9
type input "10"
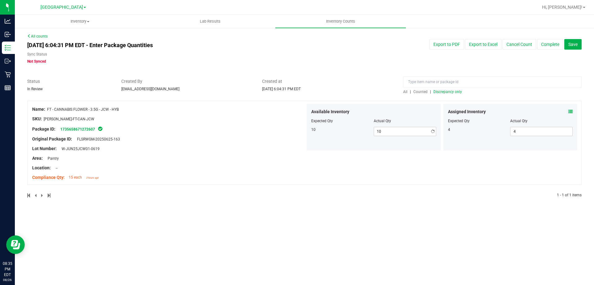
click at [234, 165] on div "Location: --" at bounding box center [168, 167] width 273 height 7
click at [451, 89] on span "Discrepancy only" at bounding box center [448, 91] width 28 height 4
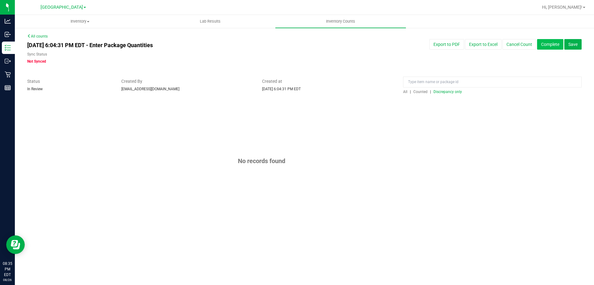
click at [540, 49] on button "Complete" at bounding box center [551, 44] width 26 height 11
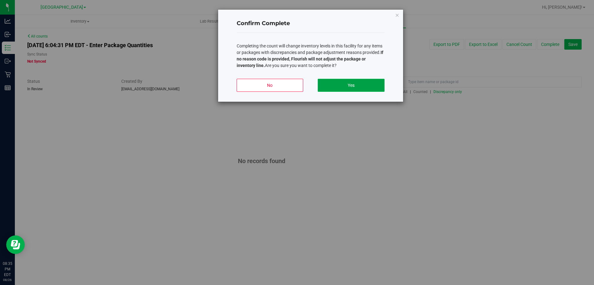
click at [357, 83] on button "Yes" at bounding box center [351, 85] width 67 height 13
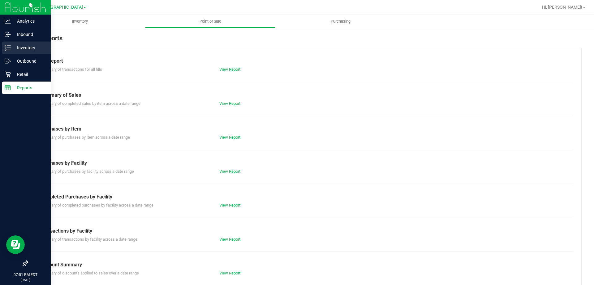
click at [32, 49] on p "Inventory" at bounding box center [29, 47] width 37 height 7
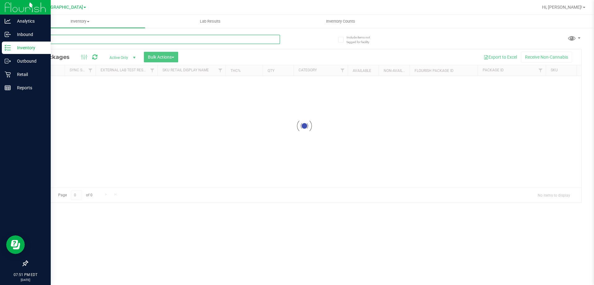
click at [95, 35] on input "text" at bounding box center [153, 39] width 253 height 9
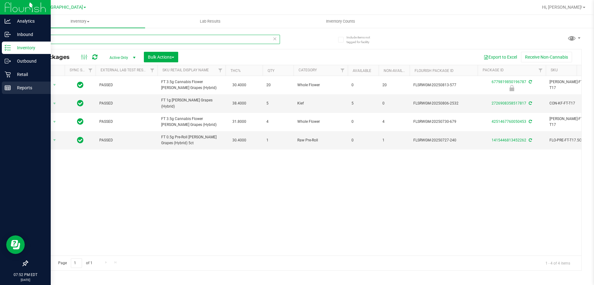
type input "t17"
click at [8, 89] on icon at bounding box center [8, 88] width 6 height 6
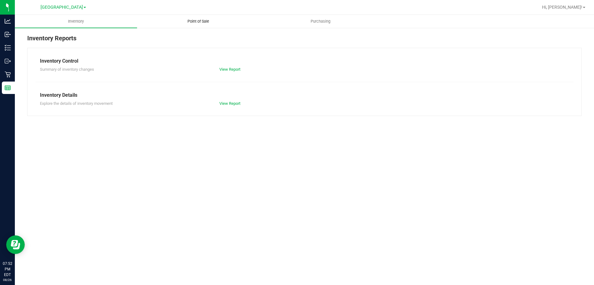
click at [207, 26] on uib-tab-heading "Point of Sale" at bounding box center [198, 21] width 122 height 12
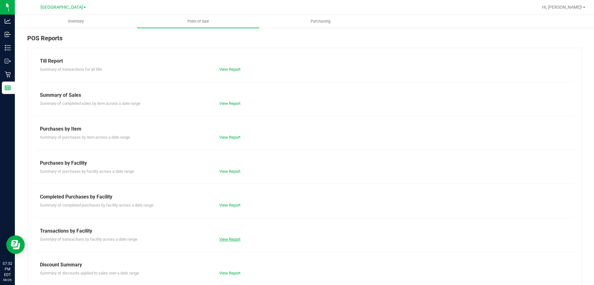
click at [231, 240] on link "View Report" at bounding box center [230, 239] width 21 height 5
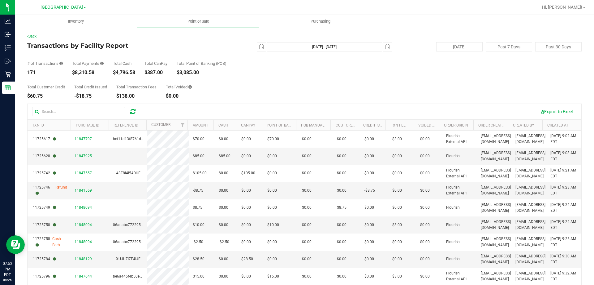
click at [35, 34] on link "Back" at bounding box center [31, 36] width 9 height 4
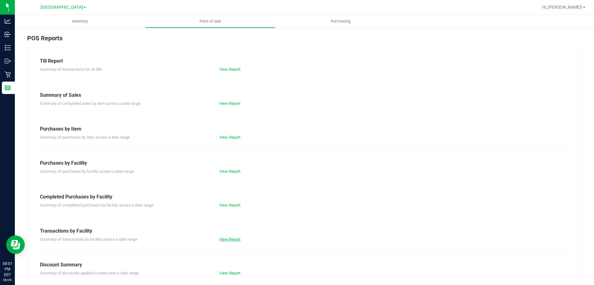
click at [233, 238] on link "View Report" at bounding box center [230, 239] width 21 height 5
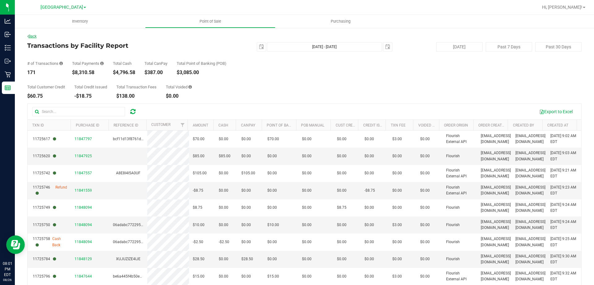
click at [34, 37] on link "Back" at bounding box center [31, 36] width 9 height 4
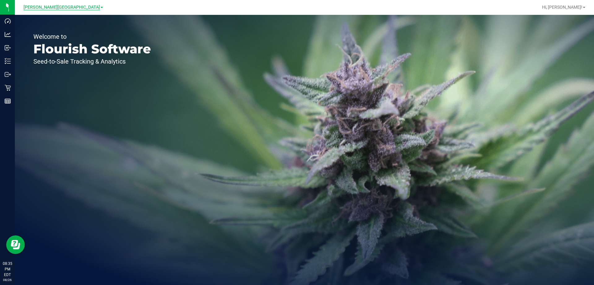
click at [52, 8] on span "[PERSON_NAME][GEOGRAPHIC_DATA]" at bounding box center [62, 8] width 76 height 6
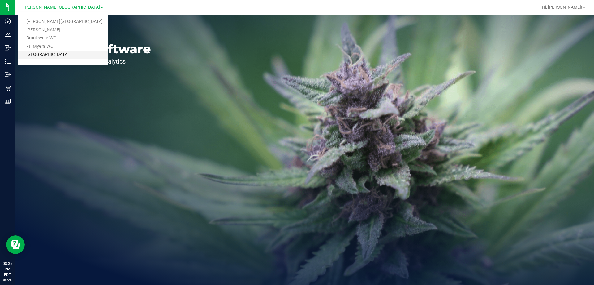
click at [49, 54] on link "[GEOGRAPHIC_DATA]" at bounding box center [63, 54] width 90 height 8
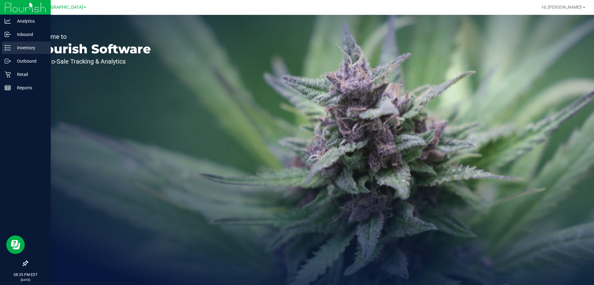
click at [6, 54] on link "Inventory" at bounding box center [25, 47] width 51 height 13
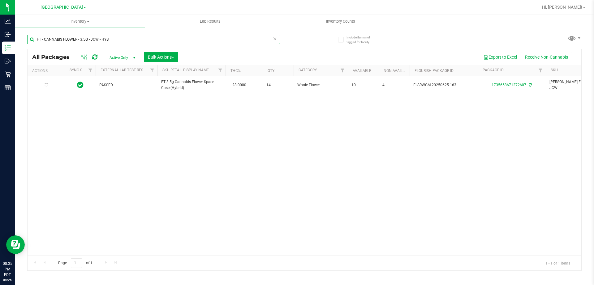
type input "FT - CANNABIS FLOWER - 3.5G - JCW - HYB"
